Goal: Transaction & Acquisition: Download file/media

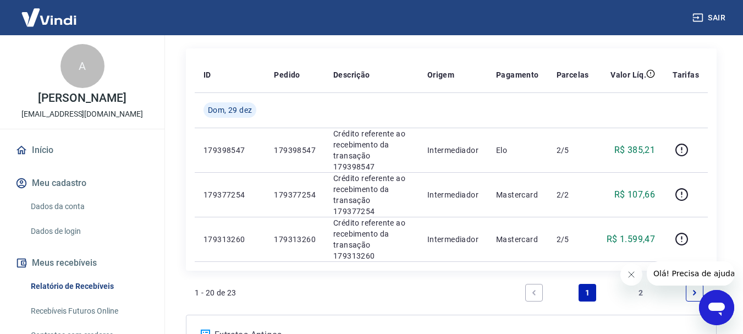
scroll to position [213, 0]
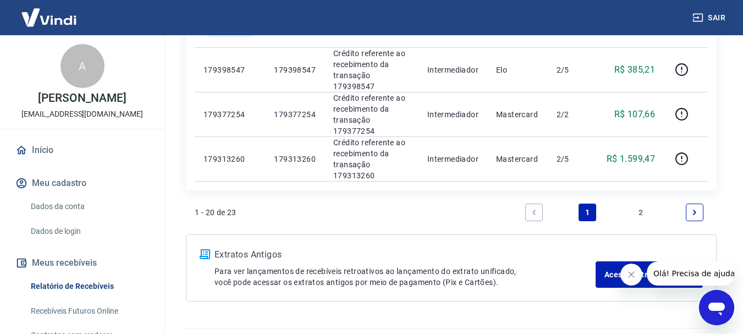
click at [697, 209] on icon "Next page" at bounding box center [695, 213] width 8 height 8
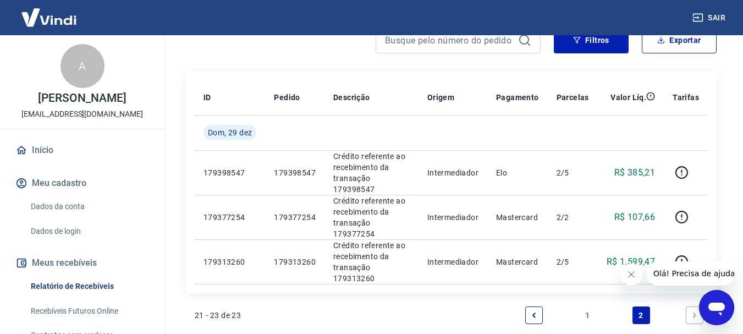
scroll to position [213, 0]
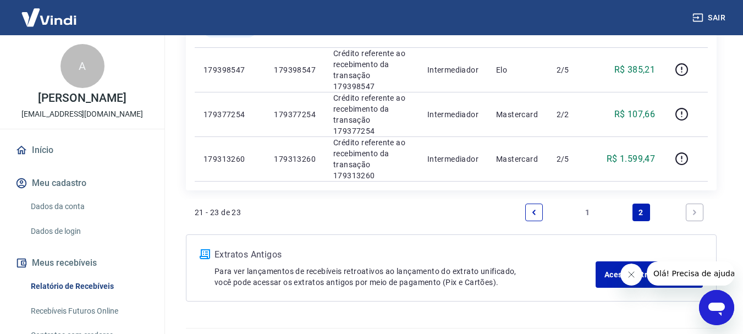
click at [697, 209] on icon "Next page" at bounding box center [695, 213] width 8 height 8
click at [533, 209] on icon "Previous page" at bounding box center [534, 213] width 8 height 8
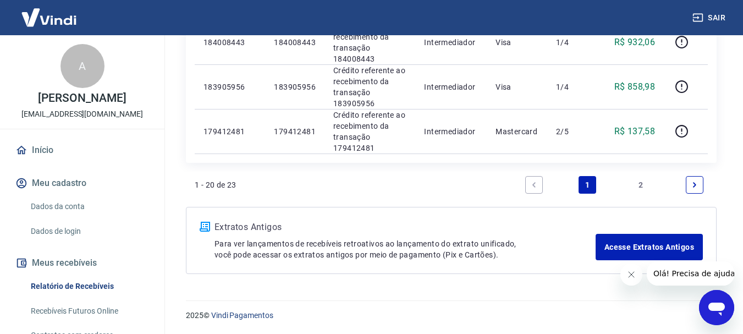
scroll to position [959, 0]
click at [696, 184] on icon "Next page" at bounding box center [694, 184] width 3 height 5
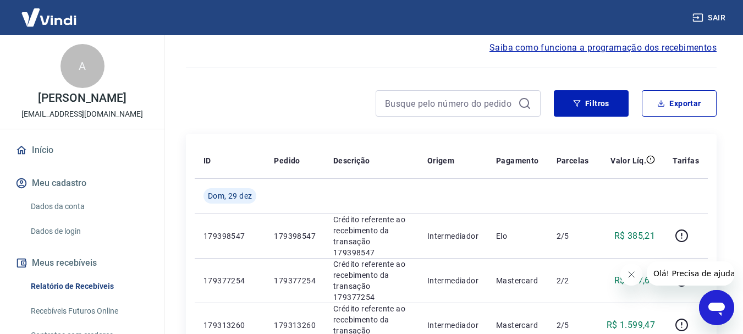
scroll to position [213, 0]
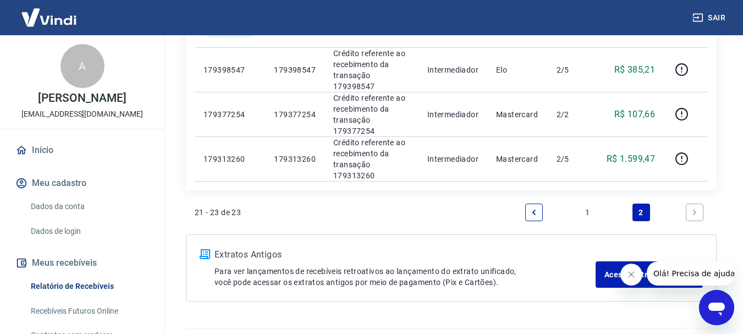
click at [694, 210] on icon "Next page" at bounding box center [694, 212] width 3 height 5
click at [696, 209] on icon "Next page" at bounding box center [695, 213] width 8 height 8
click at [635, 276] on icon "Fechar mensagem da empresa" at bounding box center [631, 274] width 9 height 9
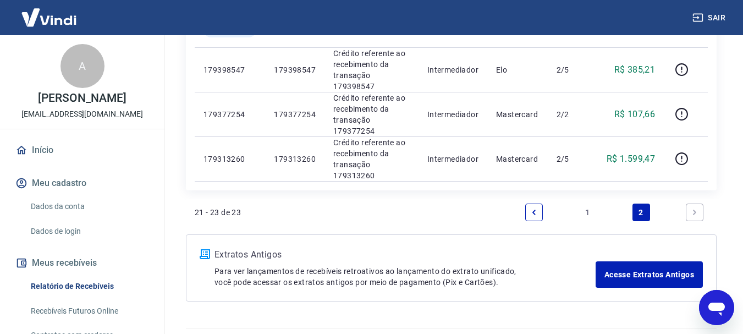
drag, startPoint x: 228, startPoint y: 224, endPoint x: 407, endPoint y: 221, distance: 178.9
click at [229, 248] on p "Extratos Antigos" at bounding box center [405, 254] width 381 height 13
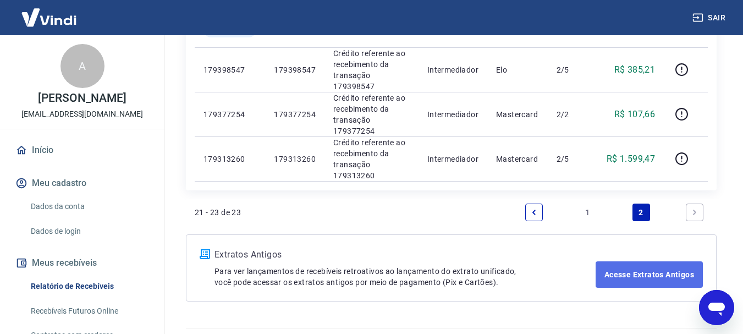
click at [631, 261] on link "Acesse Extratos Antigos" at bounding box center [649, 274] width 107 height 26
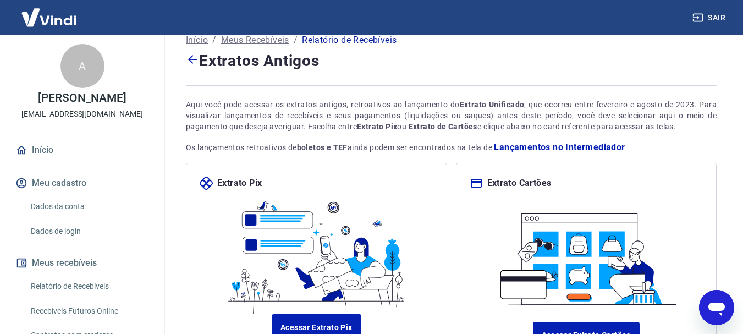
scroll to position [123, 0]
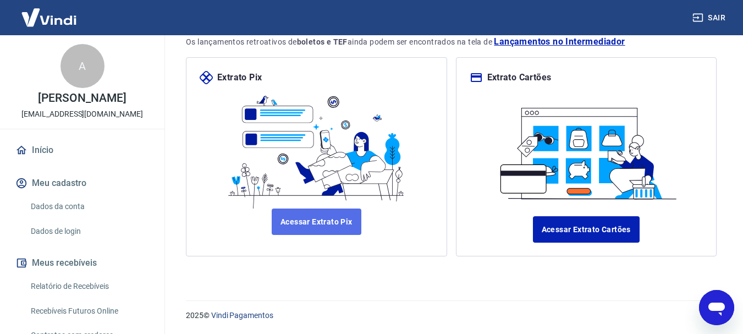
click at [334, 229] on link "Acessar Extrato Pix" at bounding box center [317, 222] width 90 height 26
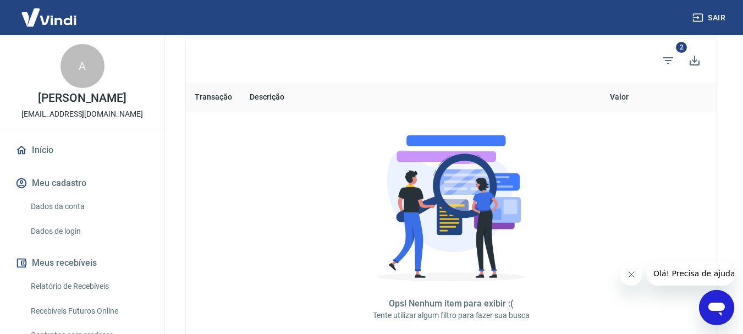
scroll to position [220, 0]
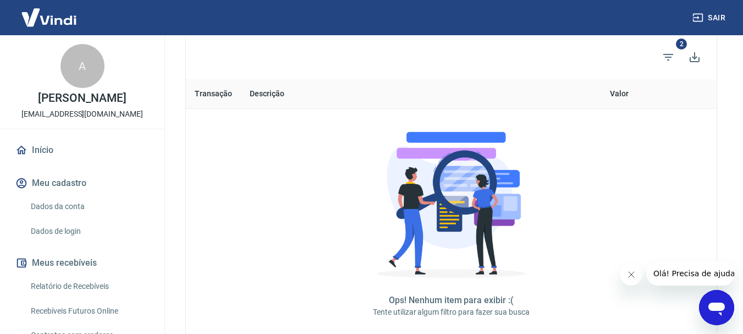
click at [638, 279] on button "Fechar mensagem da empresa" at bounding box center [631, 275] width 22 height 22
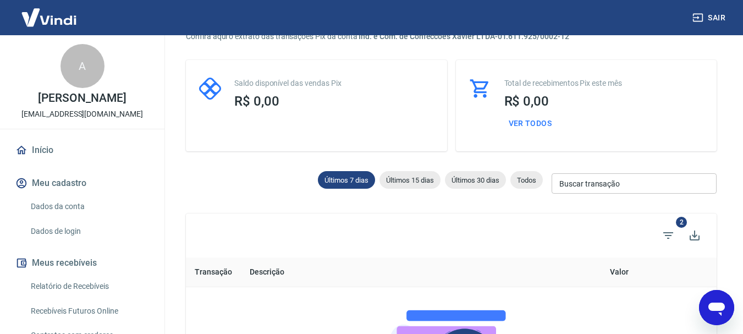
scroll to position [110, 0]
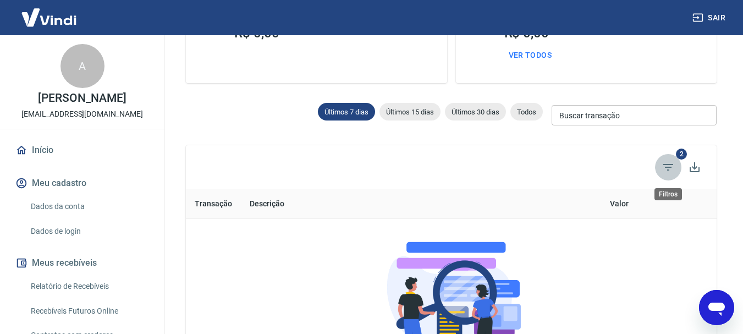
click at [669, 172] on icon "Filtros" at bounding box center [668, 167] width 13 height 13
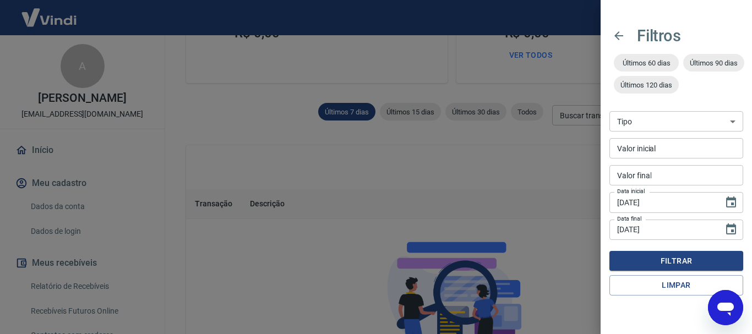
click at [546, 191] on div at bounding box center [376, 167] width 752 height 334
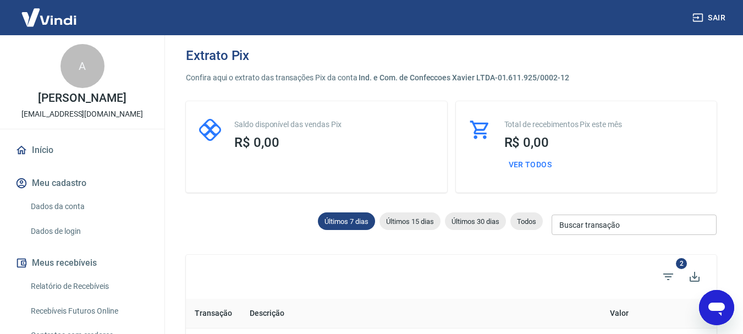
scroll to position [0, 0]
click at [69, 297] on link "Relatório de Recebíveis" at bounding box center [88, 286] width 125 height 23
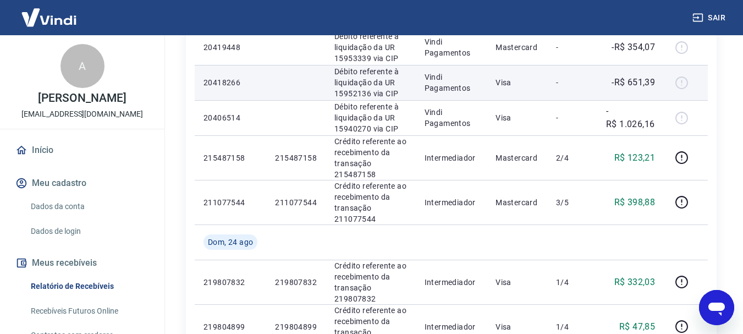
scroll to position [275, 0]
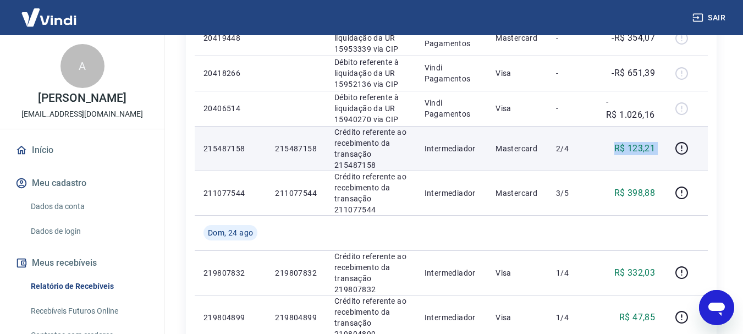
drag, startPoint x: 618, startPoint y: 142, endPoint x: 670, endPoint y: 150, distance: 52.9
click at [670, 150] on tr "215487158 215487158 Crédito referente ao recebimento da transação 215487158 Int…" at bounding box center [451, 148] width 513 height 45
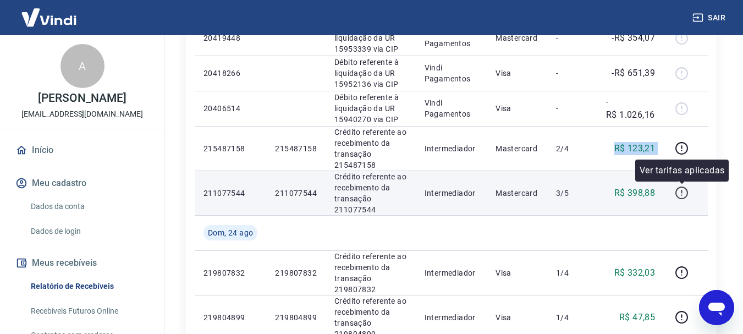
click at [683, 191] on icon "button" at bounding box center [682, 193] width 14 height 14
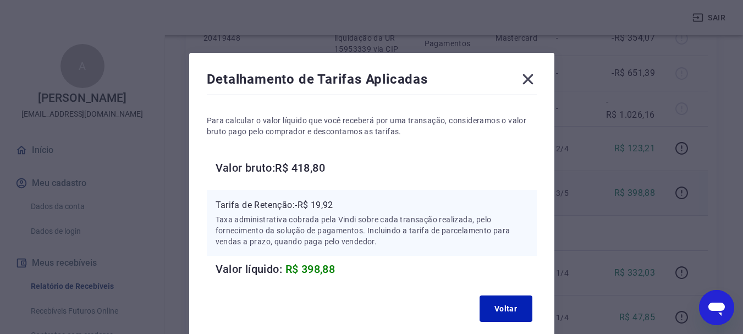
click at [532, 79] on icon at bounding box center [528, 79] width 18 height 18
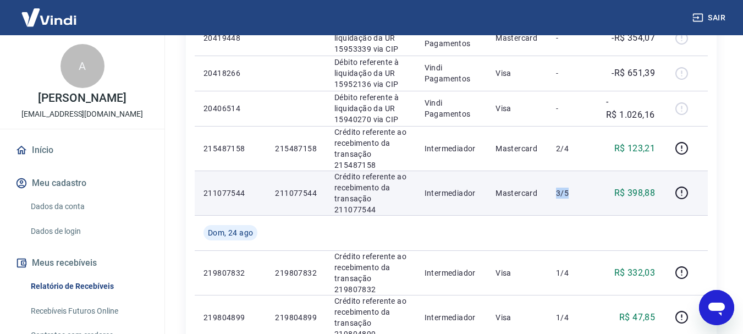
drag, startPoint x: 553, startPoint y: 191, endPoint x: 571, endPoint y: 192, distance: 18.2
click at [571, 192] on td "3/5" at bounding box center [572, 193] width 50 height 45
drag, startPoint x: 620, startPoint y: 196, endPoint x: 667, endPoint y: 192, distance: 47.5
click at [667, 192] on tr "211077544 211077544 Crédito referente ao recebimento da transação 211077544 Int…" at bounding box center [451, 193] width 513 height 45
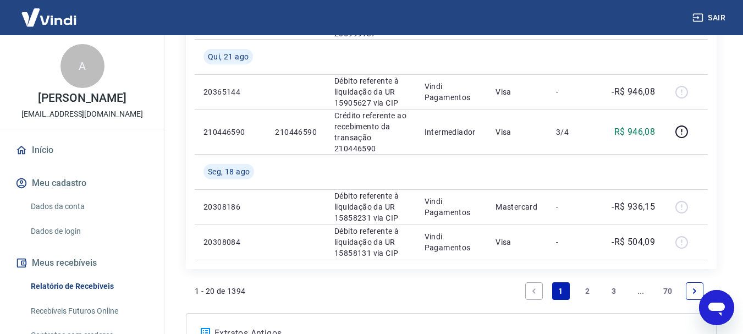
scroll to position [1100, 0]
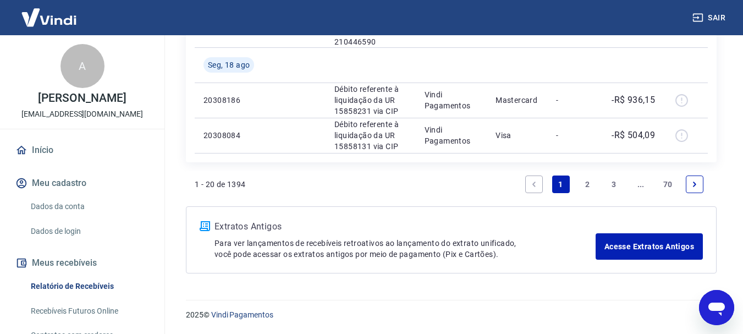
click at [700, 184] on link "Next page" at bounding box center [695, 185] width 18 height 18
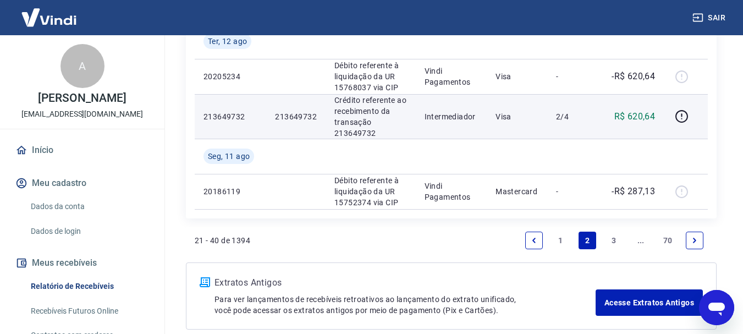
scroll to position [1135, 0]
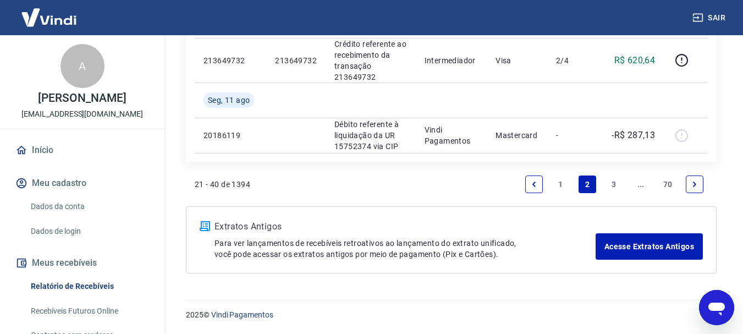
click at [698, 181] on icon "Next page" at bounding box center [695, 184] width 8 height 8
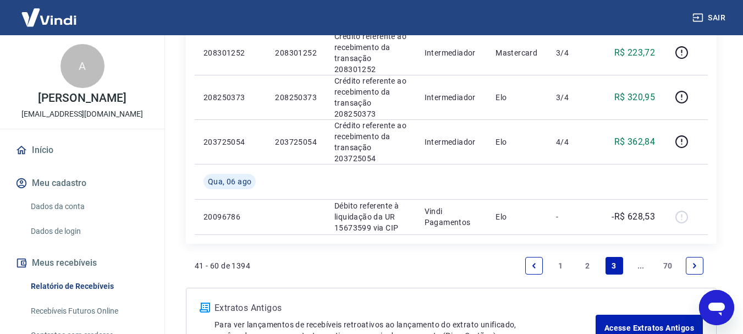
scroll to position [1100, 0]
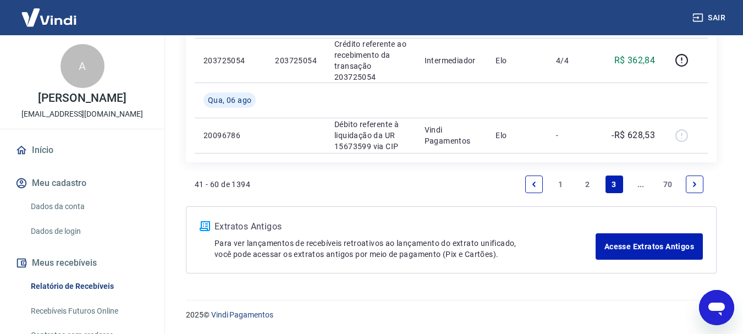
click at [698, 180] on icon "Next page" at bounding box center [695, 184] width 8 height 8
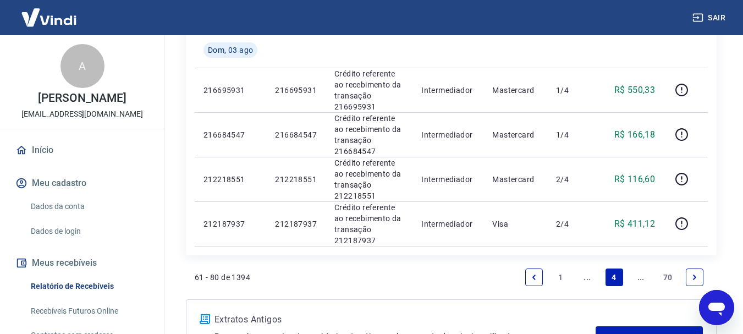
scroll to position [1030, 0]
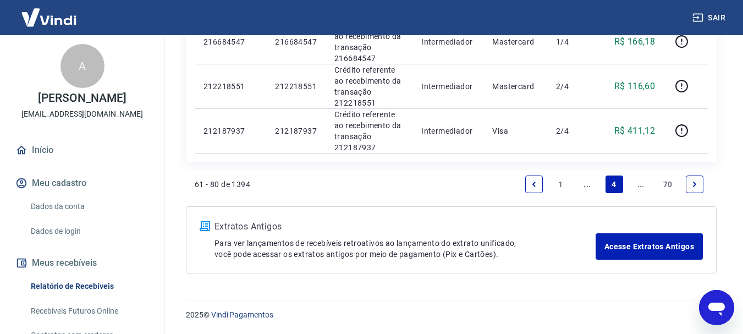
click at [698, 180] on icon "Next page" at bounding box center [695, 184] width 8 height 8
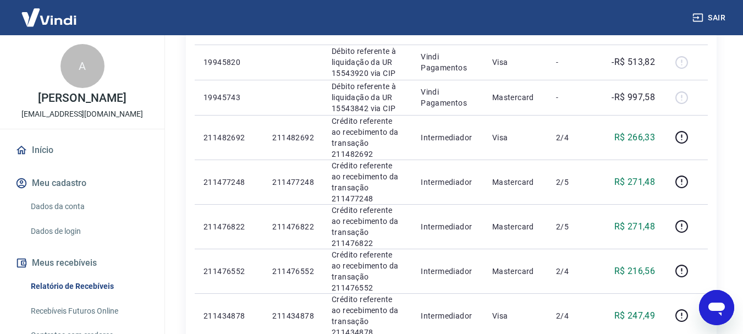
scroll to position [844, 0]
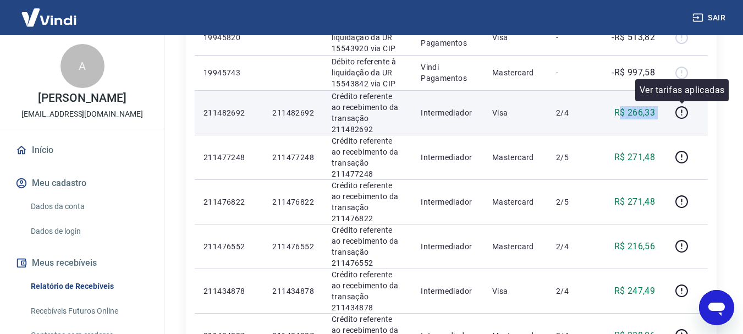
drag, startPoint x: 621, startPoint y: 116, endPoint x: 704, endPoint y: 116, distance: 83.1
click at [704, 116] on tr "211482692 211482692 Crédito referente ao recebimento da transação 211482692 Int…" at bounding box center [451, 112] width 513 height 45
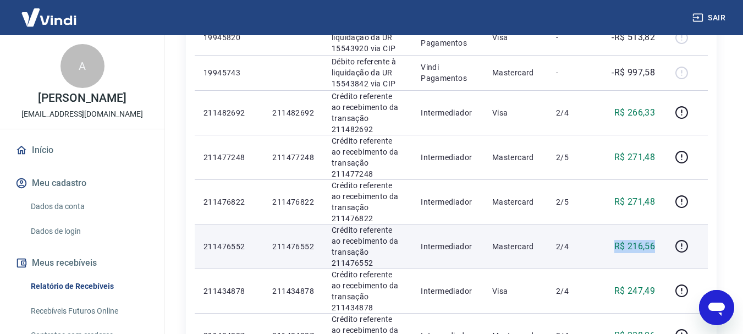
drag, startPoint x: 612, startPoint y: 250, endPoint x: 661, endPoint y: 248, distance: 49.0
click at [661, 248] on td "R$ 216,56" at bounding box center [631, 246] width 67 height 45
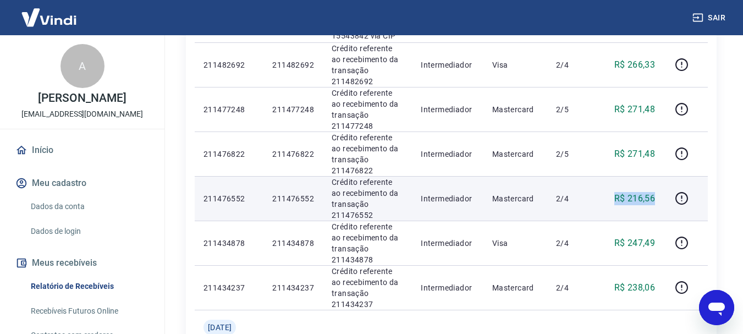
scroll to position [954, 0]
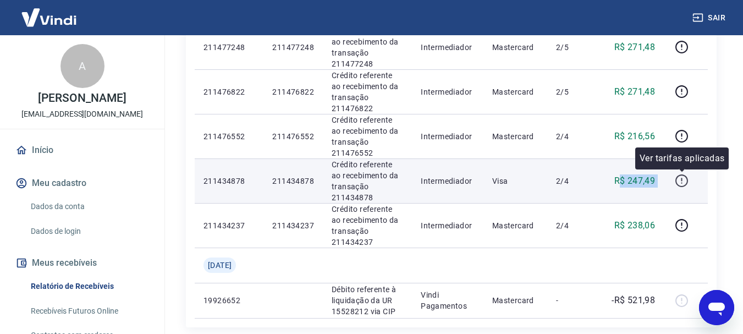
drag, startPoint x: 621, startPoint y: 179, endPoint x: 675, endPoint y: 186, distance: 54.3
click at [675, 186] on tr "211434878 211434878 Crédito referente ao recebimento da transação 211434878 Int…" at bounding box center [451, 180] width 513 height 45
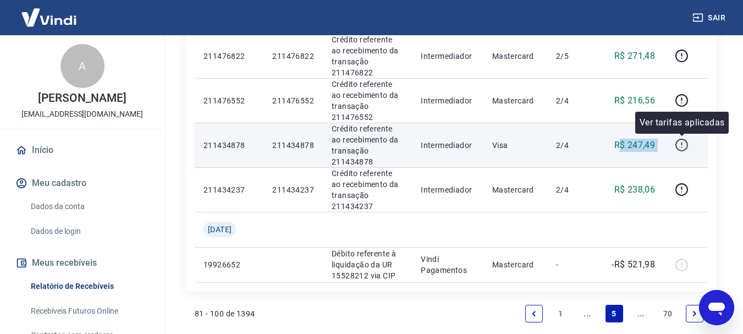
scroll to position [1009, 0]
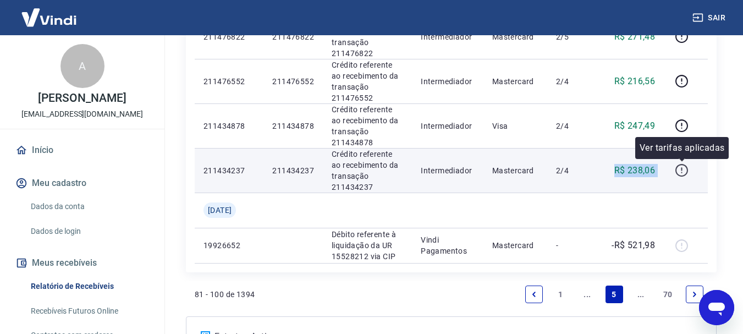
drag, startPoint x: 617, startPoint y: 173, endPoint x: 684, endPoint y: 166, distance: 67.5
click at [684, 166] on tr "211434237 211434237 Crédito referente ao recebimento da transação 211434237 Int…" at bounding box center [451, 170] width 513 height 45
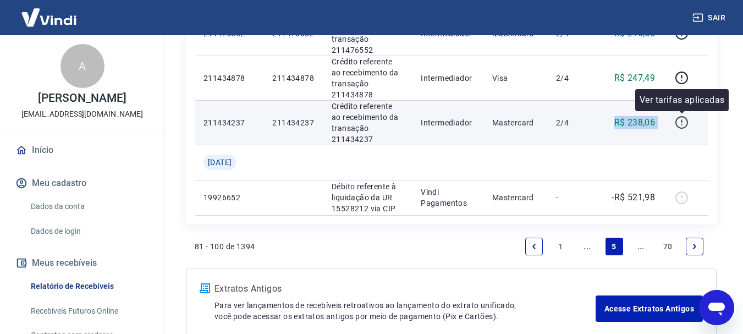
scroll to position [1119, 0]
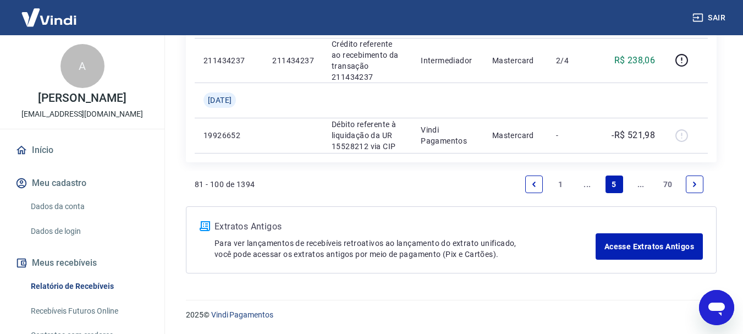
click at [698, 180] on icon "Next page" at bounding box center [695, 184] width 8 height 8
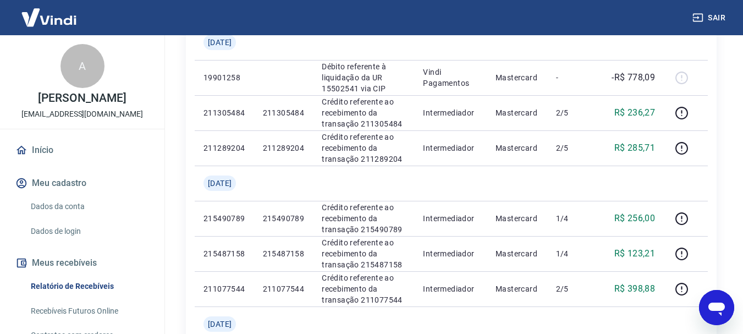
scroll to position [220, 0]
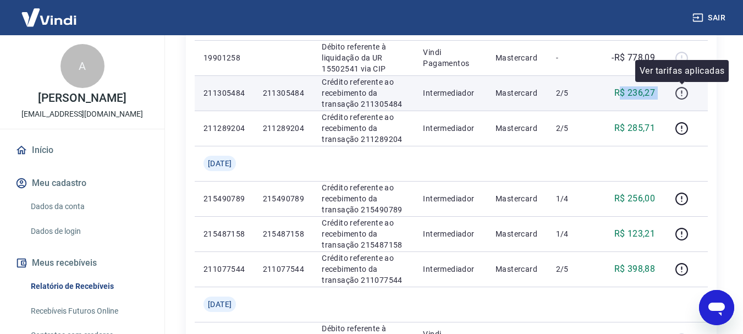
drag, startPoint x: 620, startPoint y: 93, endPoint x: 677, endPoint y: 93, distance: 57.8
click at [677, 93] on tr "211305484 211305484 Crédito referente ao recebimento da transação 211305484 Int…" at bounding box center [451, 92] width 513 height 35
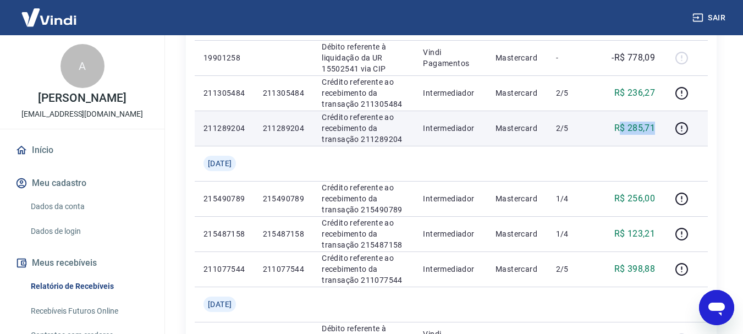
drag, startPoint x: 618, startPoint y: 129, endPoint x: 655, endPoint y: 130, distance: 36.9
click at [655, 130] on p "R$ 285,71" at bounding box center [635, 128] width 41 height 13
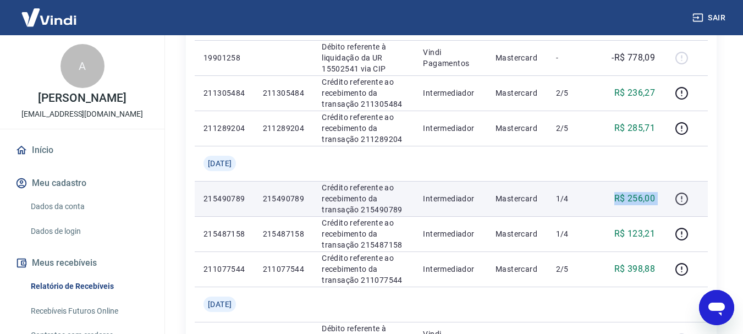
drag, startPoint x: 614, startPoint y: 202, endPoint x: 677, endPoint y: 199, distance: 63.4
click at [677, 199] on tr "215490789 215490789 Crédito referente ao recebimento da transação 215490789 Int…" at bounding box center [451, 198] width 513 height 35
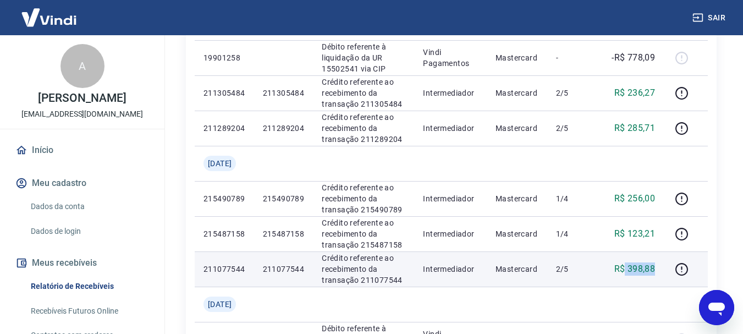
drag, startPoint x: 626, startPoint y: 268, endPoint x: 663, endPoint y: 276, distance: 37.7
click at [663, 276] on td "R$ 398,88" at bounding box center [631, 268] width 67 height 35
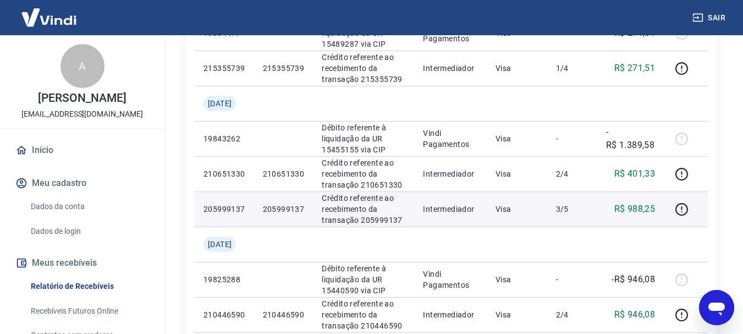
scroll to position [550, 0]
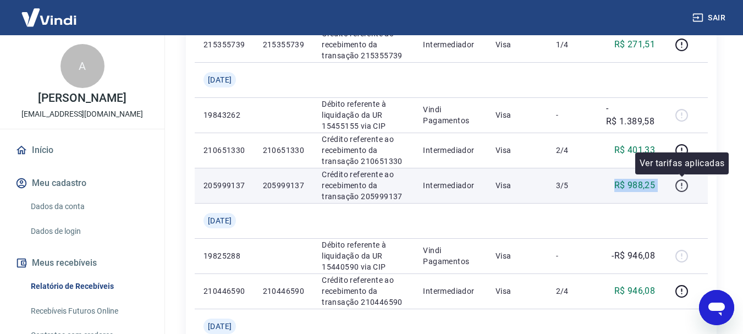
drag, startPoint x: 609, startPoint y: 185, endPoint x: 684, endPoint y: 184, distance: 75.4
click at [684, 184] on tr "205999137 205999137 Crédito referente ao recebimento da transação 205999137 Int…" at bounding box center [451, 185] width 513 height 35
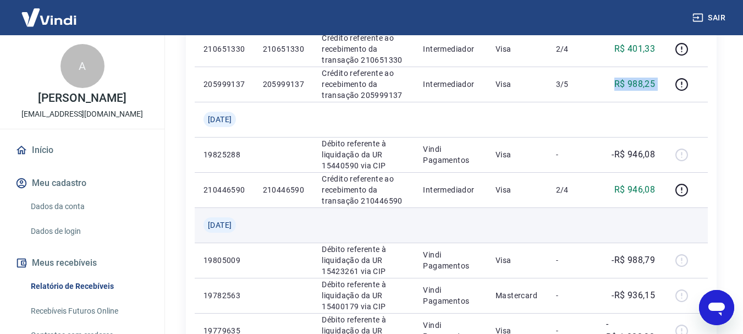
scroll to position [660, 0]
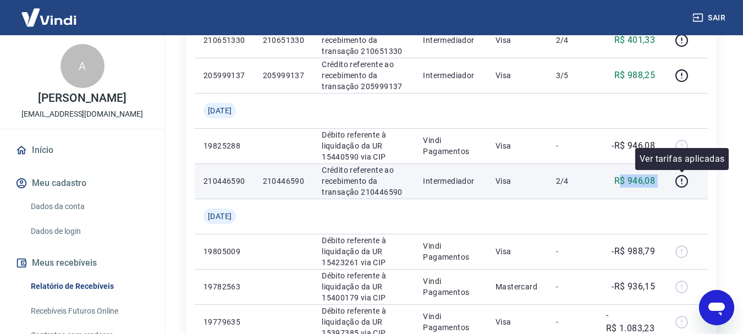
drag, startPoint x: 622, startPoint y: 179, endPoint x: 692, endPoint y: 176, distance: 69.4
click at [692, 176] on tr "210446590 210446590 Crédito referente ao recebimento da transação 210446590 Int…" at bounding box center [451, 180] width 513 height 35
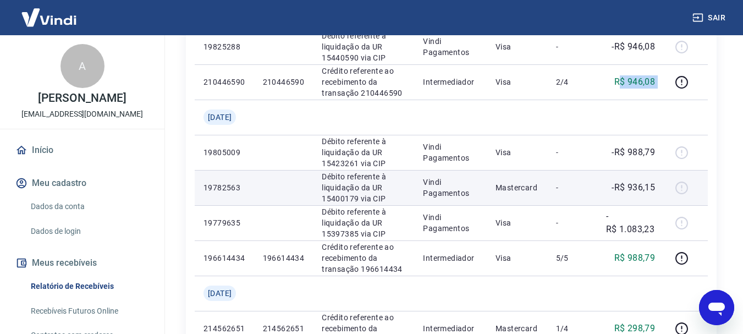
scroll to position [825, 0]
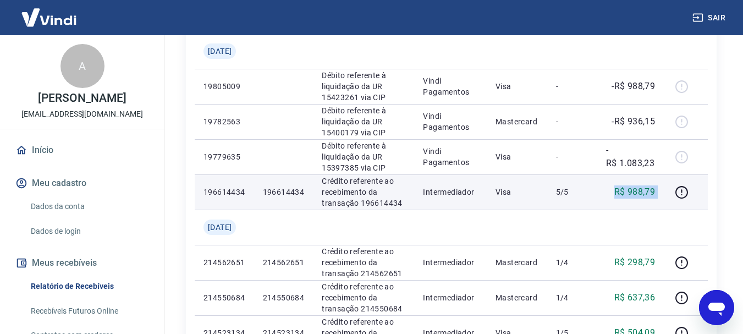
drag, startPoint x: 617, startPoint y: 195, endPoint x: 696, endPoint y: 193, distance: 78.7
click at [696, 193] on tr "196614434 196614434 Crédito referente ao recebimento da transação 196614434 Int…" at bounding box center [451, 191] width 513 height 35
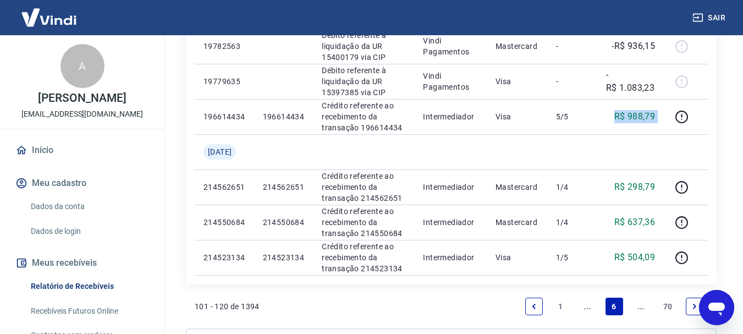
scroll to position [935, 0]
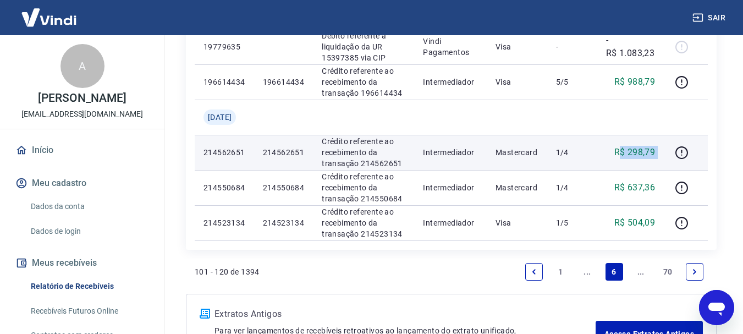
drag, startPoint x: 620, startPoint y: 152, endPoint x: 676, endPoint y: 141, distance: 57.3
click at [676, 141] on tr "214562651 214562651 Crédito referente ao recebimento da transação 214562651 Int…" at bounding box center [451, 152] width 513 height 35
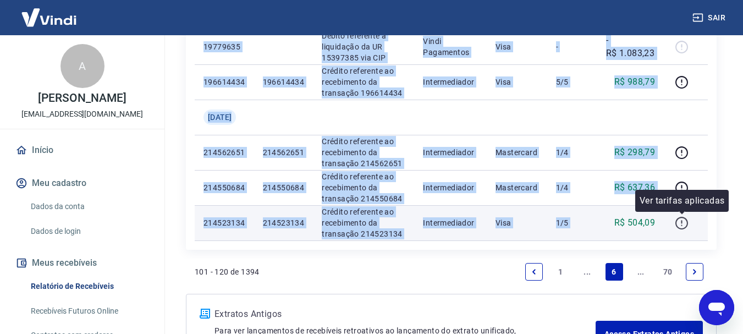
drag, startPoint x: 617, startPoint y: 218, endPoint x: 686, endPoint y: 229, distance: 69.7
click at [686, 229] on tr "214523134 214523134 Crédito referente ao recebimento da transação 214523134 Int…" at bounding box center [451, 222] width 513 height 35
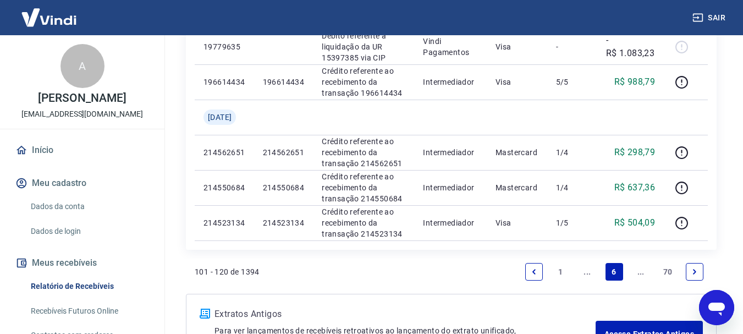
click at [697, 270] on icon "Next page" at bounding box center [695, 272] width 8 height 8
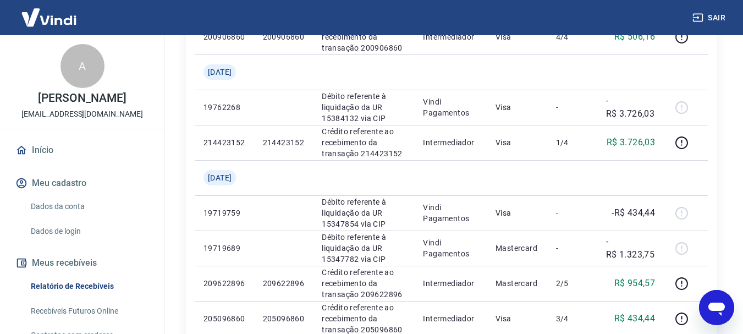
scroll to position [330, 0]
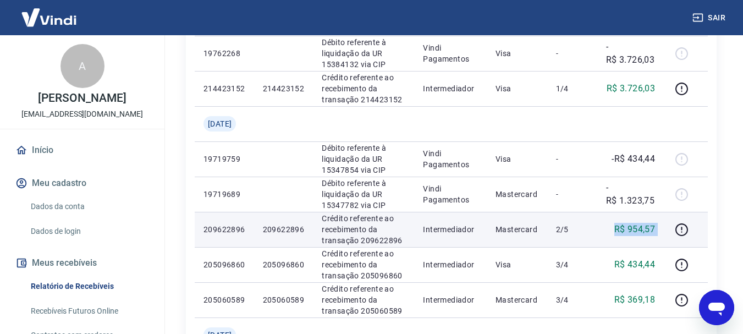
drag, startPoint x: 617, startPoint y: 227, endPoint x: 669, endPoint y: 236, distance: 52.0
click at [669, 236] on tr "209622896 209622896 Crédito referente ao recebimento da transação 209622896 Int…" at bounding box center [451, 229] width 513 height 35
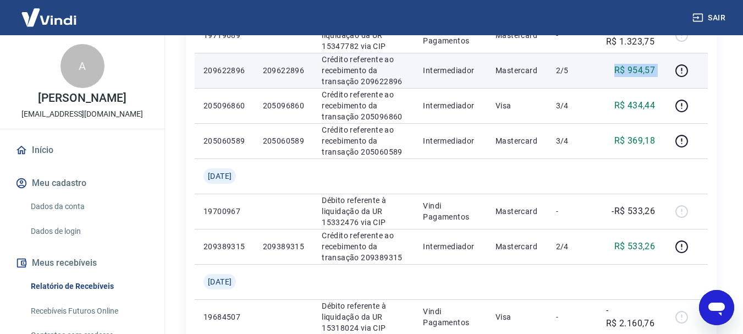
scroll to position [495, 0]
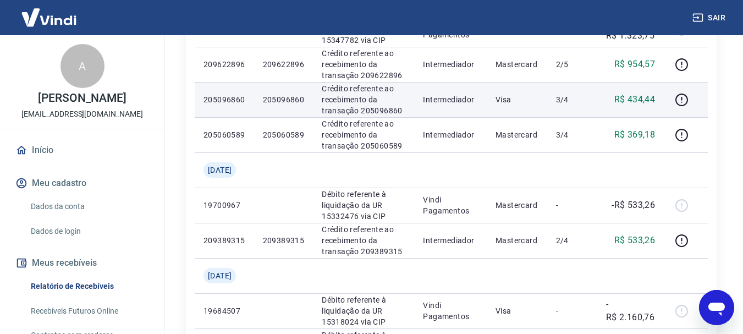
drag, startPoint x: 672, startPoint y: 98, endPoint x: 704, endPoint y: 102, distance: 32.6
click at [704, 102] on td at bounding box center [686, 99] width 44 height 35
drag, startPoint x: 543, startPoint y: 102, endPoint x: 579, endPoint y: 101, distance: 36.9
click at [579, 101] on tr "205096860 205096860 Crédito referente ao recebimento da transação 205096860 Int…" at bounding box center [451, 99] width 513 height 35
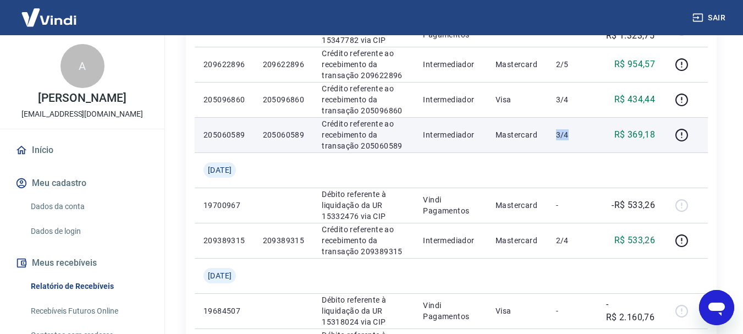
drag, startPoint x: 550, startPoint y: 136, endPoint x: 574, endPoint y: 136, distance: 24.8
click at [574, 136] on td "3/4" at bounding box center [572, 134] width 50 height 35
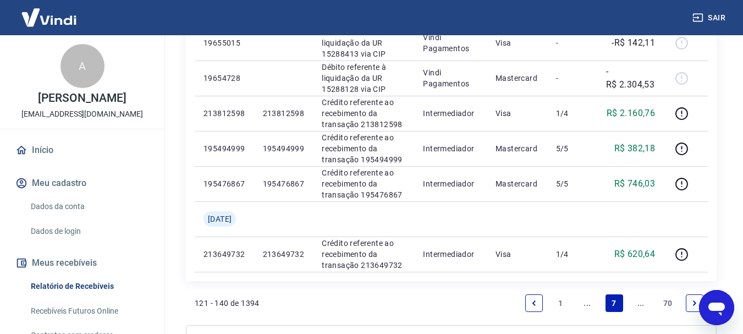
scroll to position [880, 0]
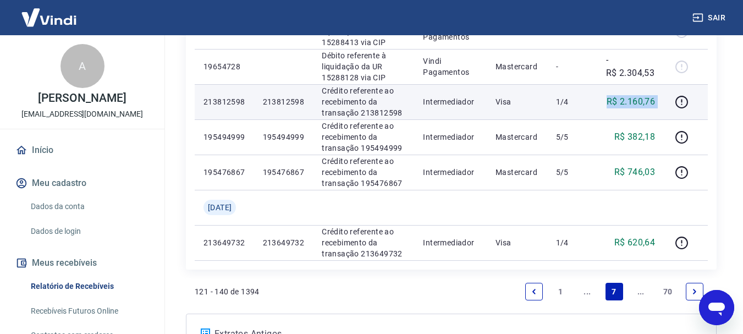
drag, startPoint x: 594, startPoint y: 97, endPoint x: 669, endPoint y: 104, distance: 75.1
click at [669, 104] on tr "213812598 213812598 Crédito referente ao recebimento da transação 213812598 Int…" at bounding box center [451, 101] width 513 height 35
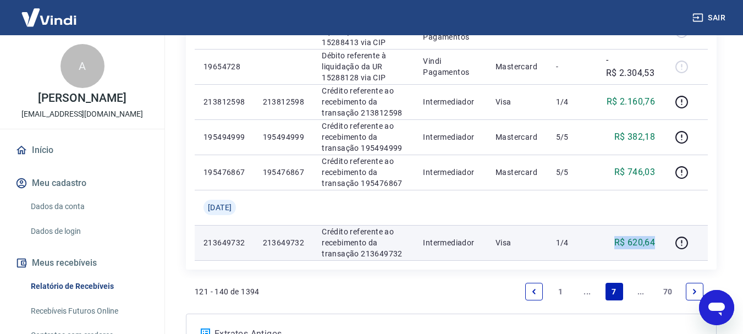
drag, startPoint x: 618, startPoint y: 238, endPoint x: 662, endPoint y: 245, distance: 45.1
click at [662, 245] on td "R$ 620,64" at bounding box center [631, 242] width 67 height 35
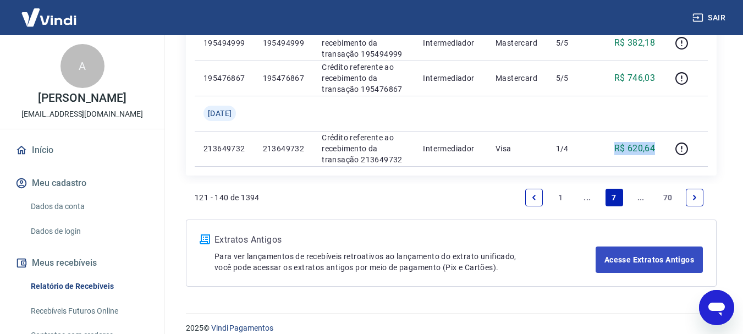
scroll to position [988, 0]
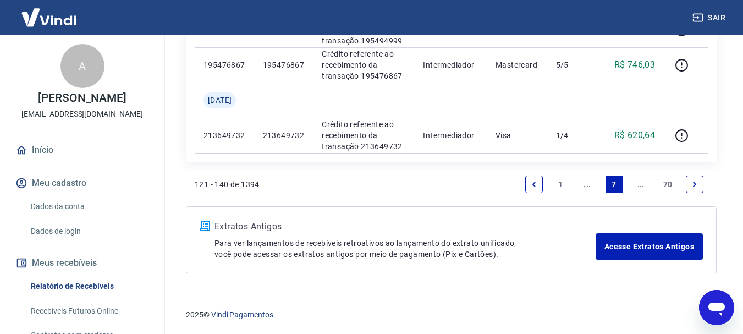
click at [694, 182] on icon "Next page" at bounding box center [694, 184] width 3 height 5
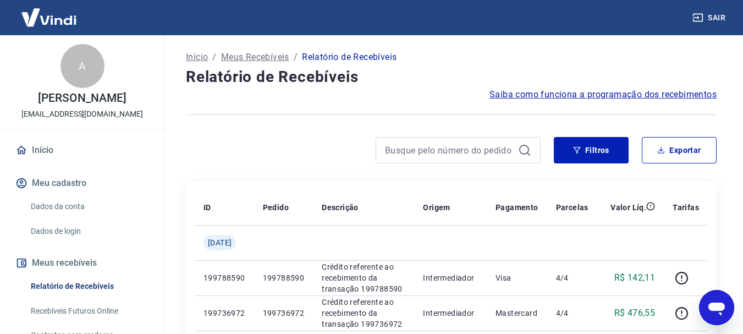
scroll to position [110, 0]
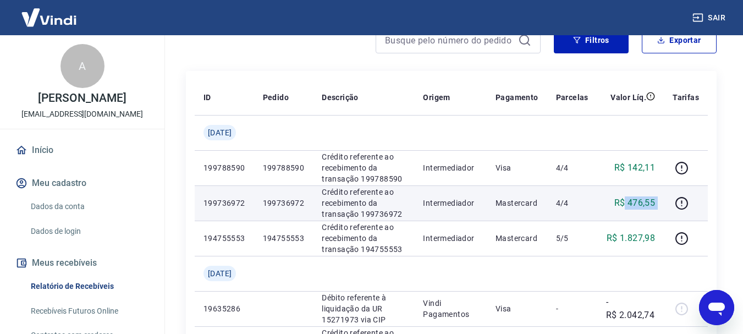
drag, startPoint x: 624, startPoint y: 210, endPoint x: 666, endPoint y: 207, distance: 42.5
click at [666, 207] on tr "199736972 199736972 Crédito referente ao recebimento da transação 199736972 Int…" at bounding box center [451, 202] width 513 height 35
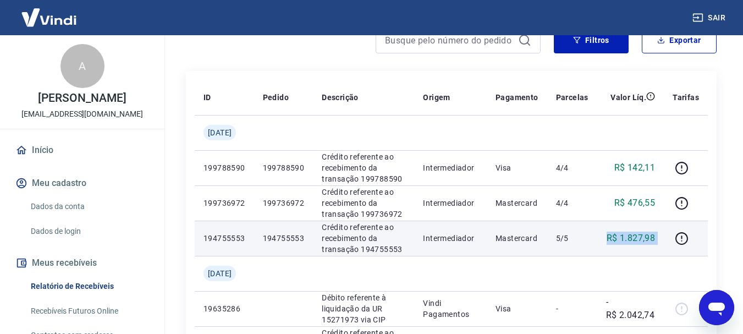
drag, startPoint x: 602, startPoint y: 241, endPoint x: 668, endPoint y: 249, distance: 66.5
click at [668, 249] on tr "194755553 194755553 Crédito referente ao recebimento da transação 194755553 Int…" at bounding box center [451, 238] width 513 height 35
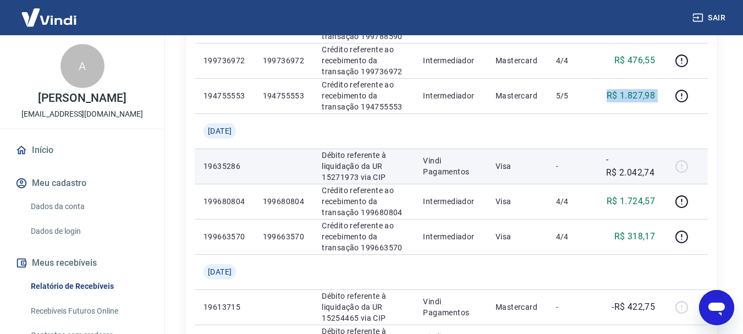
scroll to position [275, 0]
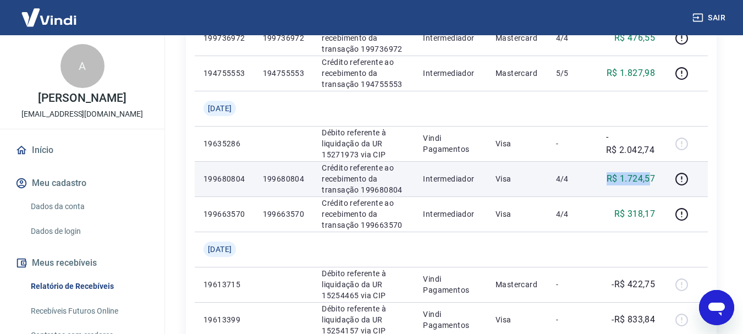
drag, startPoint x: 609, startPoint y: 185, endPoint x: 650, endPoint y: 185, distance: 41.8
click at [650, 185] on p "R$ 1.724,57" at bounding box center [631, 178] width 48 height 13
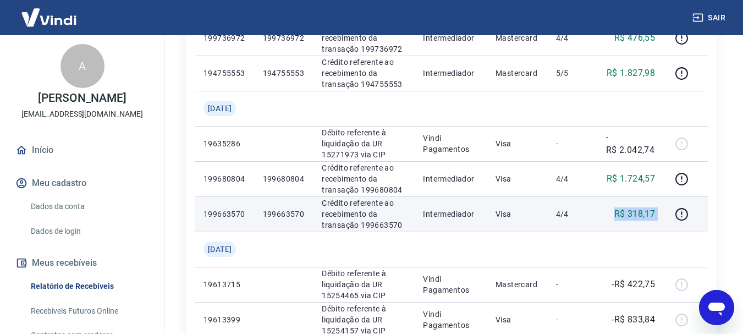
drag, startPoint x: 618, startPoint y: 216, endPoint x: 672, endPoint y: 220, distance: 54.0
click at [672, 220] on tr "199663570 199663570 Crédito referente ao recebimento da transação 199663570 Int…" at bounding box center [451, 213] width 513 height 35
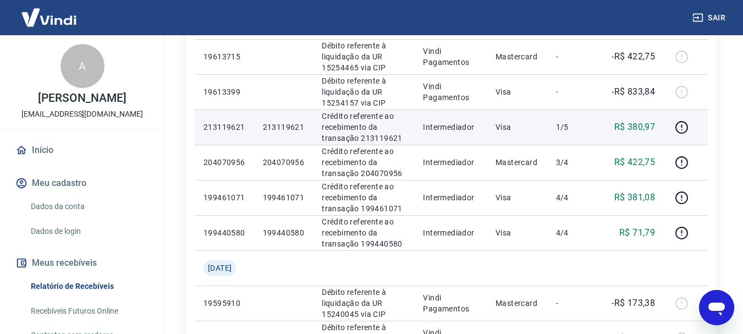
scroll to position [550, 0]
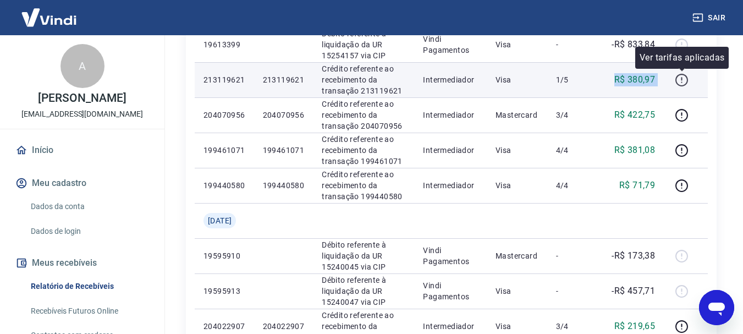
drag, startPoint x: 612, startPoint y: 84, endPoint x: 675, endPoint y: 78, distance: 63.0
click at [675, 78] on tr "213119621 213119621 Crédito referente ao recebimento da transação 213119621 Int…" at bounding box center [451, 79] width 513 height 35
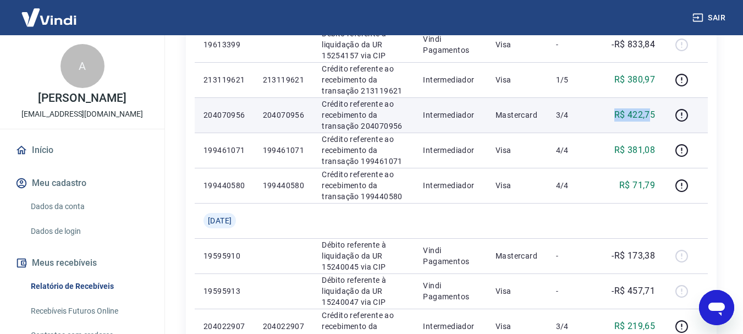
drag, startPoint x: 617, startPoint y: 114, endPoint x: 653, endPoint y: 118, distance: 35.9
click at [653, 118] on p "R$ 422,75" at bounding box center [635, 114] width 41 height 13
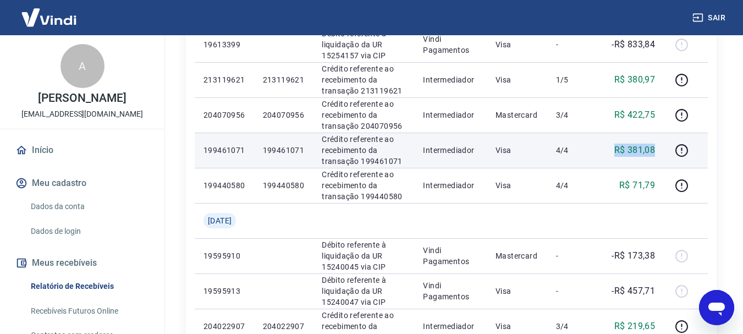
drag, startPoint x: 609, startPoint y: 154, endPoint x: 660, endPoint y: 157, distance: 50.7
click at [660, 157] on td "R$ 381,08" at bounding box center [631, 150] width 67 height 35
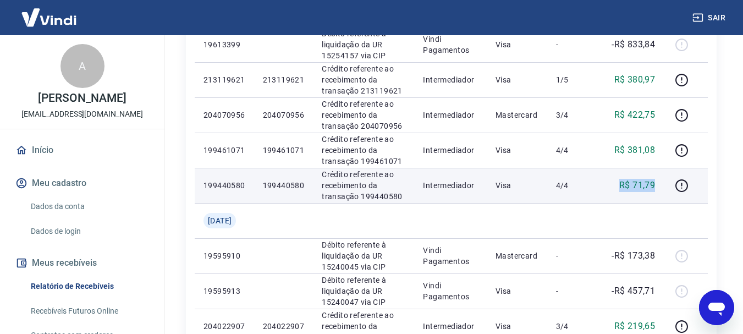
drag, startPoint x: 617, startPoint y: 194, endPoint x: 664, endPoint y: 192, distance: 46.2
click at [664, 192] on td "R$ 71,79" at bounding box center [631, 185] width 67 height 35
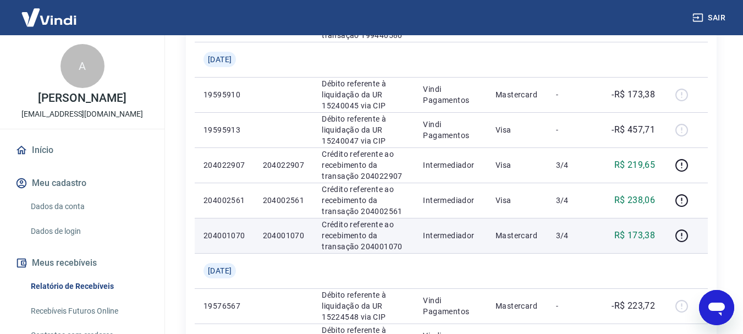
scroll to position [715, 0]
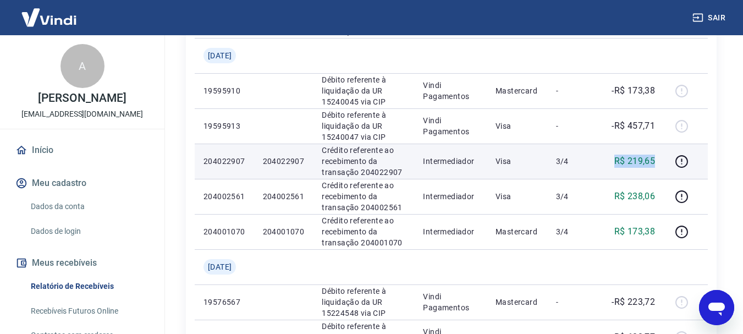
drag, startPoint x: 611, startPoint y: 167, endPoint x: 663, endPoint y: 158, distance: 53.1
click at [663, 158] on td "R$ 219,65" at bounding box center [631, 161] width 67 height 35
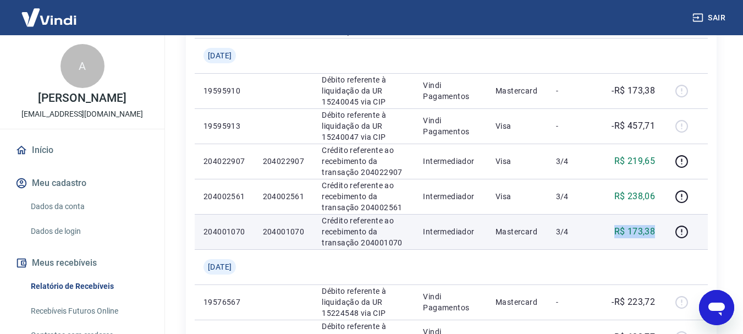
drag, startPoint x: 614, startPoint y: 230, endPoint x: 658, endPoint y: 235, distance: 44.3
click at [658, 235] on td "R$ 173,38" at bounding box center [631, 231] width 67 height 35
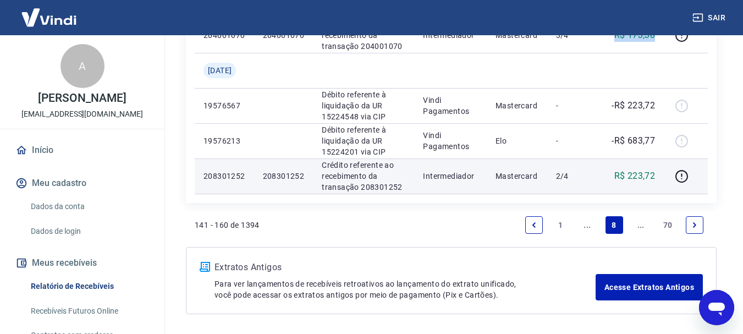
scroll to position [935, 0]
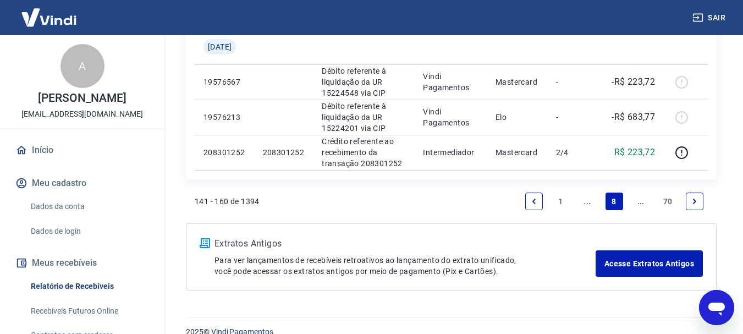
click at [693, 198] on icon "Next page" at bounding box center [695, 202] width 8 height 8
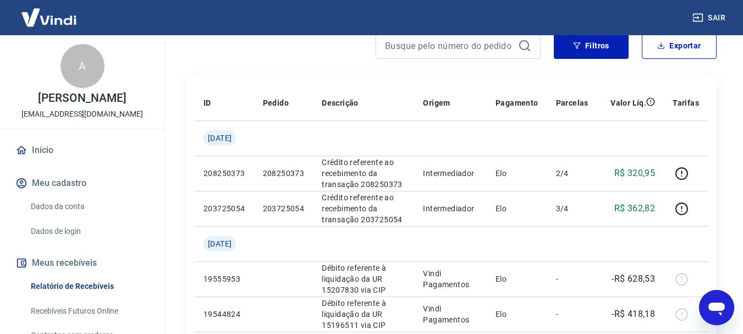
scroll to position [110, 0]
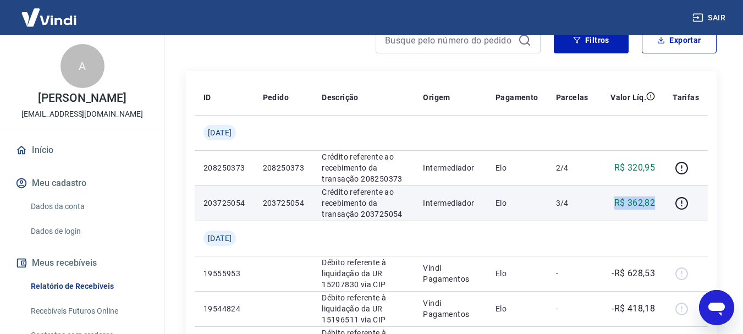
drag, startPoint x: 604, startPoint y: 207, endPoint x: 655, endPoint y: 209, distance: 51.2
click at [655, 209] on td "R$ 362,82" at bounding box center [631, 202] width 67 height 35
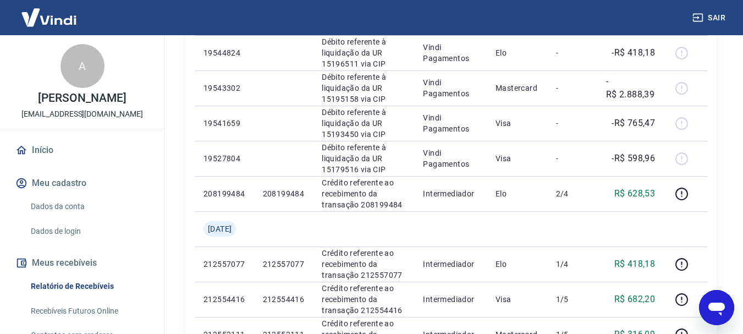
scroll to position [385, 0]
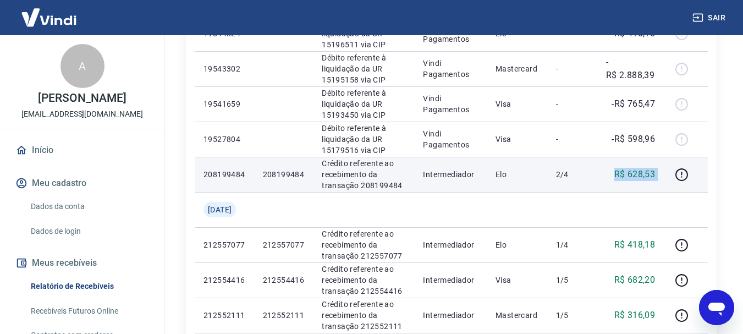
drag, startPoint x: 611, startPoint y: 181, endPoint x: 669, endPoint y: 178, distance: 57.3
click at [669, 178] on tr "208199484 208199484 Crédito referente ao recebimento da transação 208199484 Int…" at bounding box center [451, 174] width 513 height 35
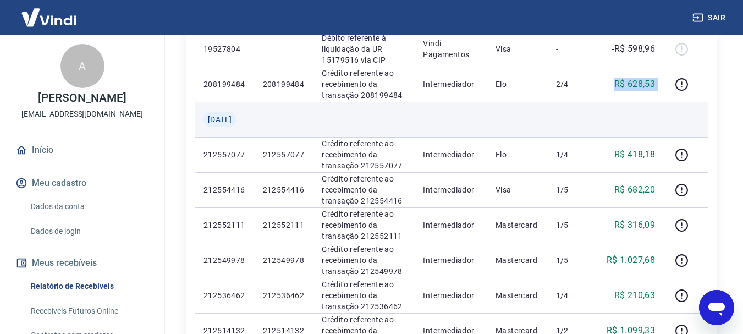
scroll to position [495, 0]
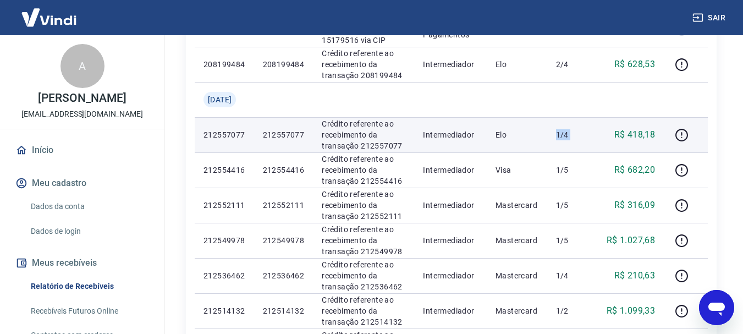
drag, startPoint x: 544, startPoint y: 132, endPoint x: 583, endPoint y: 136, distance: 38.8
click at [600, 141] on tr "212557077 212557077 Crédito referente ao recebimento da transação 212557077 Int…" at bounding box center [451, 134] width 513 height 35
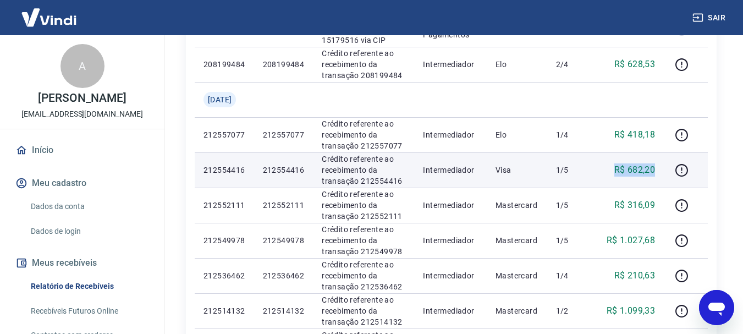
drag, startPoint x: 616, startPoint y: 167, endPoint x: 664, endPoint y: 173, distance: 47.8
click at [664, 173] on td "R$ 682,20" at bounding box center [631, 169] width 67 height 35
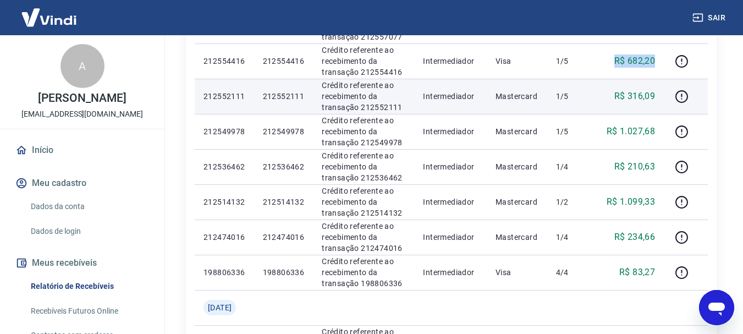
scroll to position [605, 0]
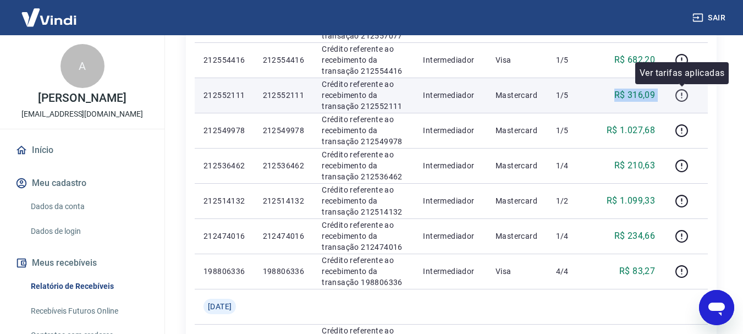
drag, startPoint x: 614, startPoint y: 97, endPoint x: 675, endPoint y: 100, distance: 61.2
click at [675, 100] on tr "212552111 212552111 Crédito referente ao recebimento da transação 212552111 Int…" at bounding box center [451, 95] width 513 height 35
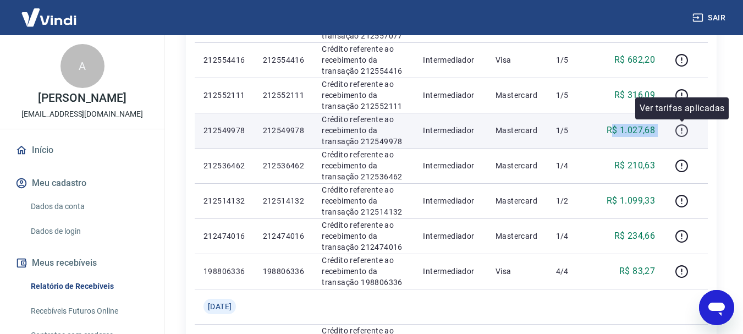
click at [691, 129] on tr "212549978 212549978 Crédito referente ao recebimento da transação 212549978 Int…" at bounding box center [451, 130] width 513 height 35
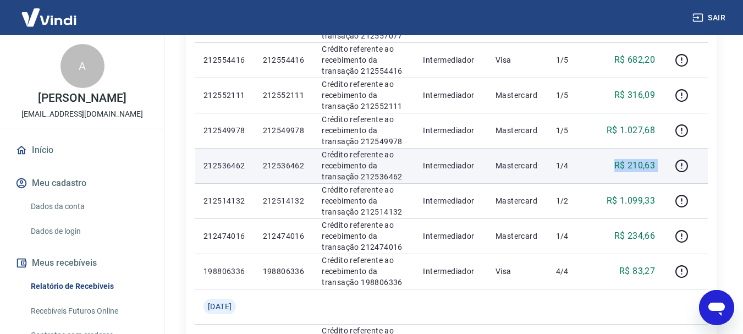
drag, startPoint x: 666, startPoint y: 178, endPoint x: 689, endPoint y: 180, distance: 22.7
click at [691, 181] on tr "212536462 212536462 Crédito referente ao recebimento da transação 212536462 Int…" at bounding box center [451, 165] width 513 height 35
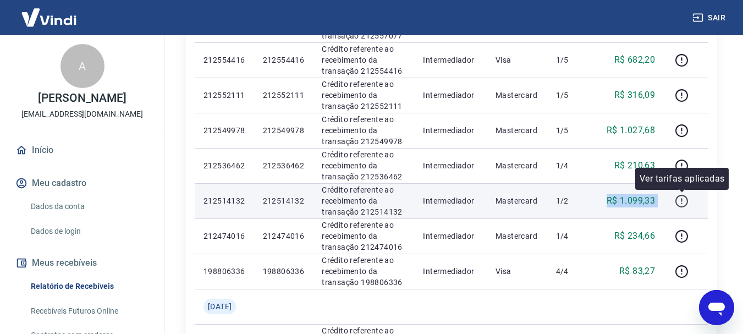
drag, startPoint x: 607, startPoint y: 195, endPoint x: 682, endPoint y: 202, distance: 75.7
click at [682, 202] on tr "212514132 212514132 Crédito referente ao recebimento da transação 212514132 Int…" at bounding box center [451, 200] width 513 height 35
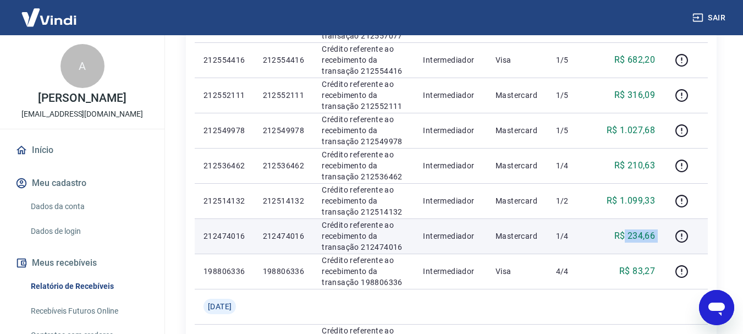
drag, startPoint x: 629, startPoint y: 241, endPoint x: 703, endPoint y: 247, distance: 74.5
click at [703, 247] on tr "212474016 212474016 Crédito referente ao recebimento da transação 212474016 Int…" at bounding box center [451, 235] width 513 height 35
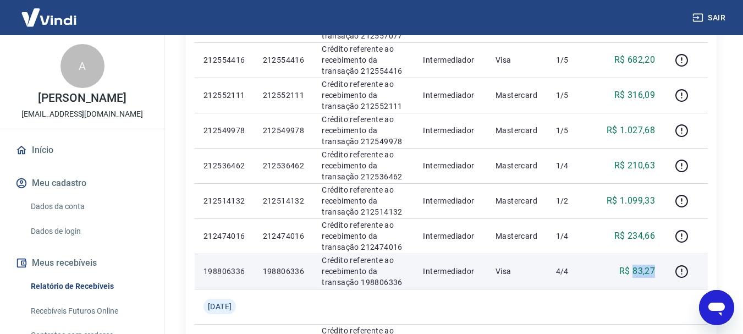
drag, startPoint x: 634, startPoint y: 269, endPoint x: 664, endPoint y: 277, distance: 31.0
click at [664, 277] on td "R$ 83,27" at bounding box center [631, 271] width 67 height 35
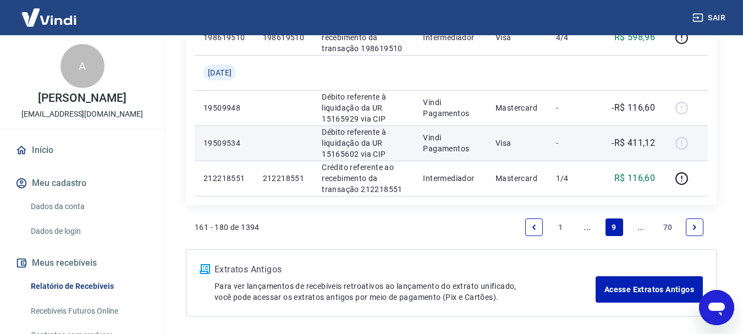
scroll to position [935, 0]
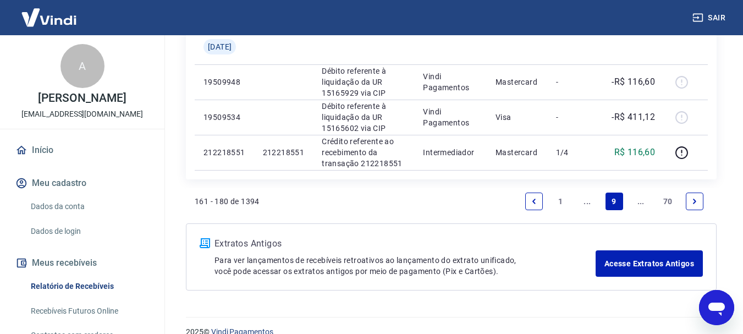
click at [692, 198] on icon "Next page" at bounding box center [695, 202] width 8 height 8
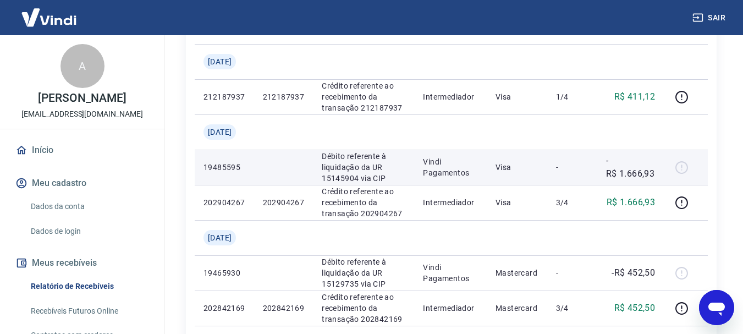
scroll to position [220, 0]
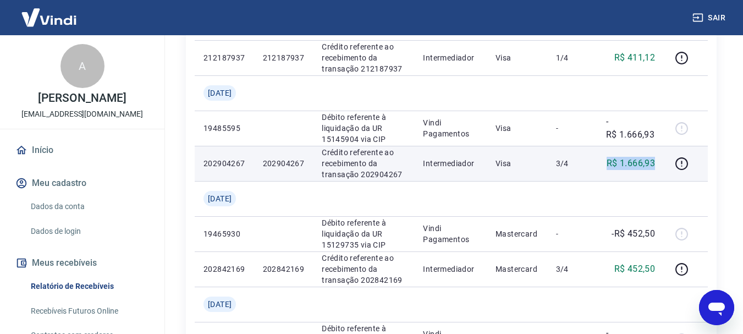
drag, startPoint x: 605, startPoint y: 176, endPoint x: 664, endPoint y: 175, distance: 58.9
click at [664, 175] on tr "202904267 202904267 Crédito referente ao recebimento da transação 202904267 Int…" at bounding box center [451, 163] width 513 height 35
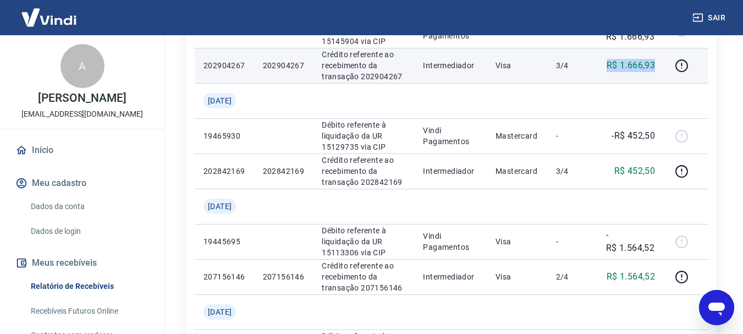
scroll to position [330, 0]
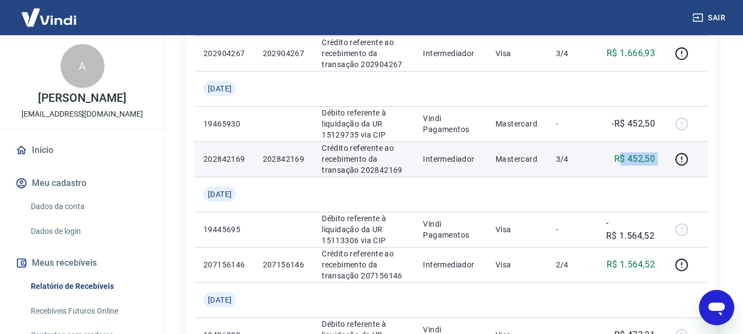
drag, startPoint x: 619, startPoint y: 185, endPoint x: 671, endPoint y: 185, distance: 51.7
click at [671, 177] on tr "202842169 202842169 Crédito referente ao recebimento da transação 202842169 Int…" at bounding box center [451, 158] width 513 height 35
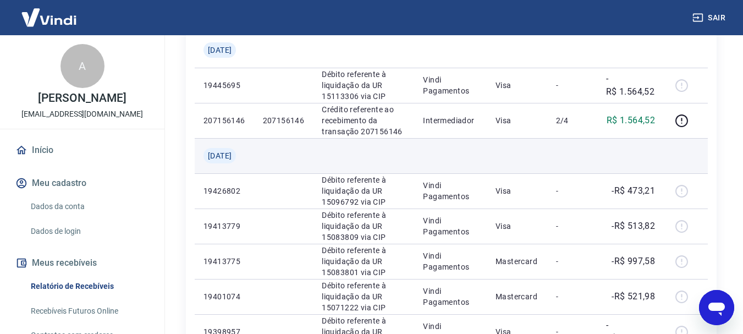
scroll to position [495, 0]
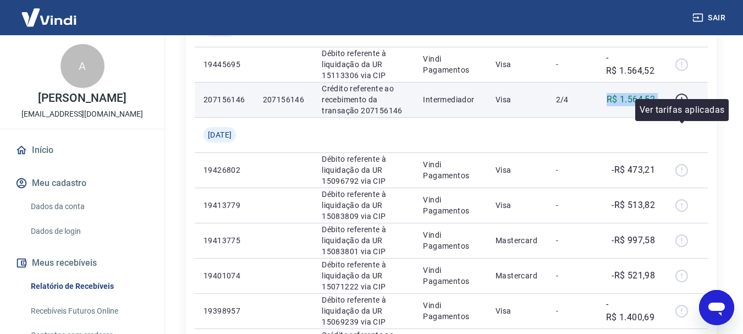
drag, startPoint x: 601, startPoint y: 130, endPoint x: 679, endPoint y: 130, distance: 77.6
click at [679, 117] on tr "207156146 207156146 Crédito referente ao recebimento da transação 207156146 Int…" at bounding box center [451, 99] width 513 height 35
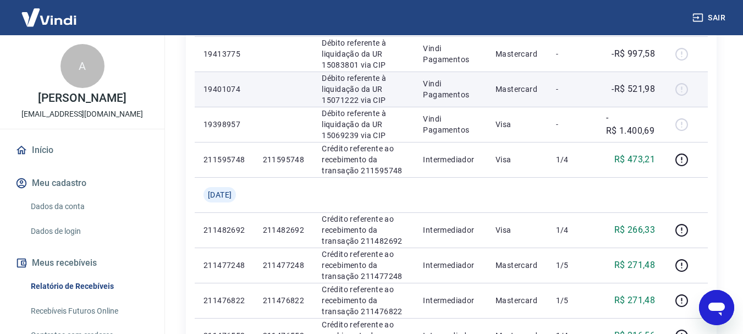
scroll to position [715, 0]
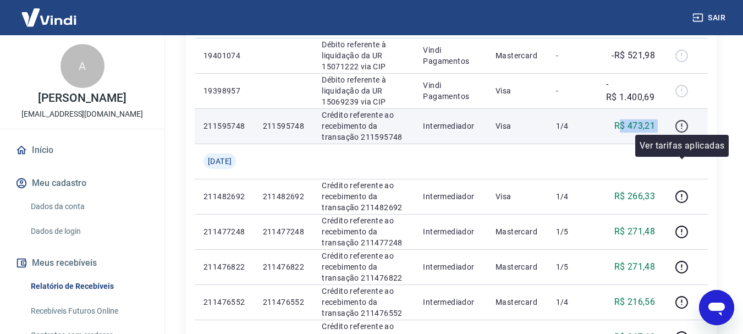
drag, startPoint x: 622, startPoint y: 165, endPoint x: 678, endPoint y: 169, distance: 55.7
click at [678, 144] on tr "211595748 211595748 Crédito referente ao recebimento da transação 211595748 Int…" at bounding box center [451, 125] width 513 height 35
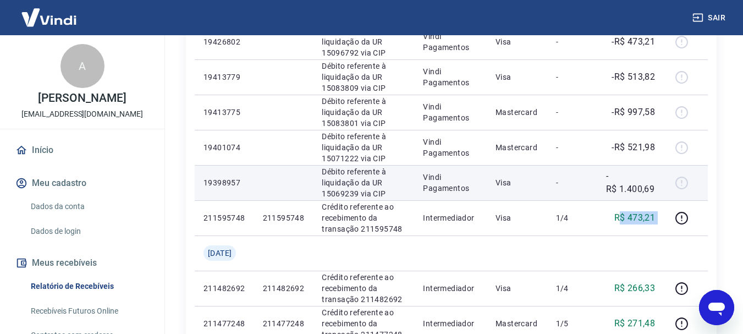
scroll to position [660, 0]
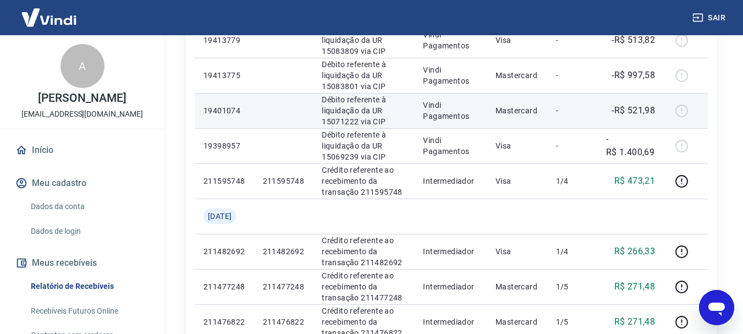
click at [651, 128] on td "-R$ 521,98" at bounding box center [631, 110] width 67 height 35
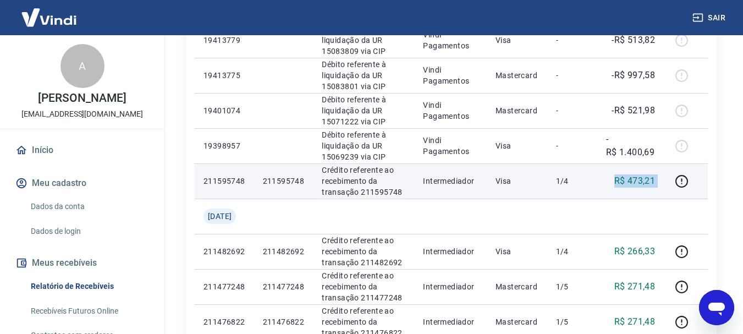
drag, startPoint x: 604, startPoint y: 217, endPoint x: 672, endPoint y: 228, distance: 69.2
click at [672, 199] on tr "211595748 211595748 Crédito referente ao recebimento da transação 211595748 Int…" at bounding box center [451, 180] width 513 height 35
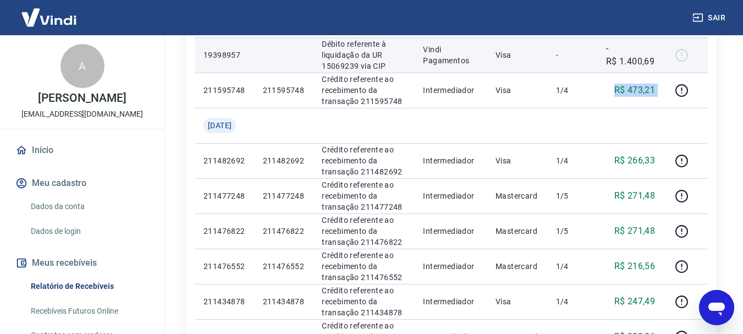
scroll to position [770, 0]
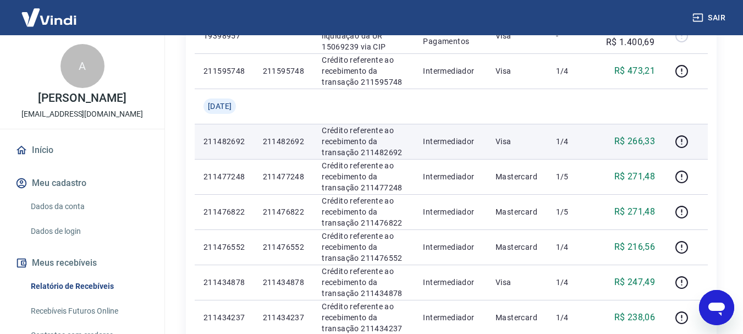
click at [606, 159] on td "R$ 266,33" at bounding box center [631, 141] width 67 height 35
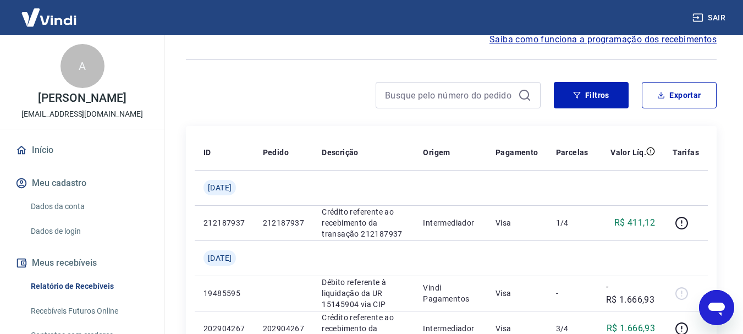
scroll to position [0, 0]
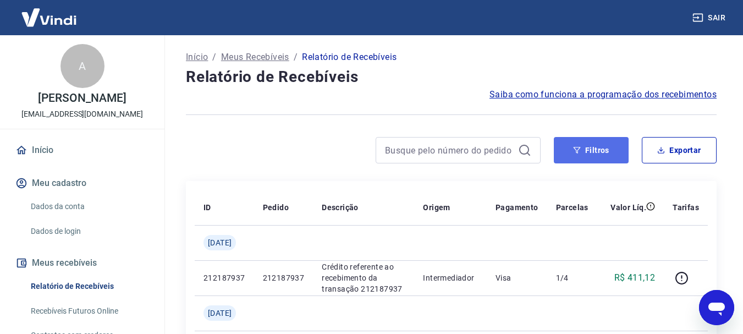
click at [587, 152] on button "Filtros" at bounding box center [591, 150] width 75 height 26
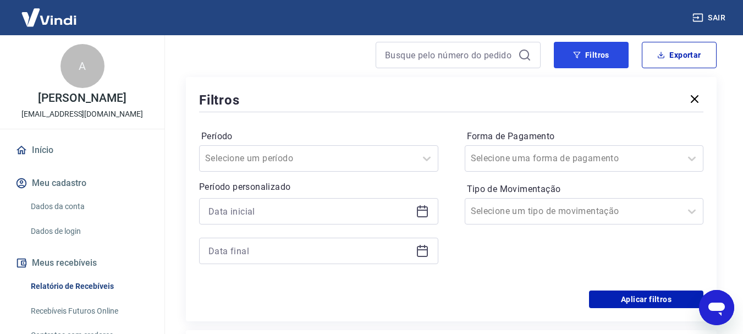
scroll to position [110, 0]
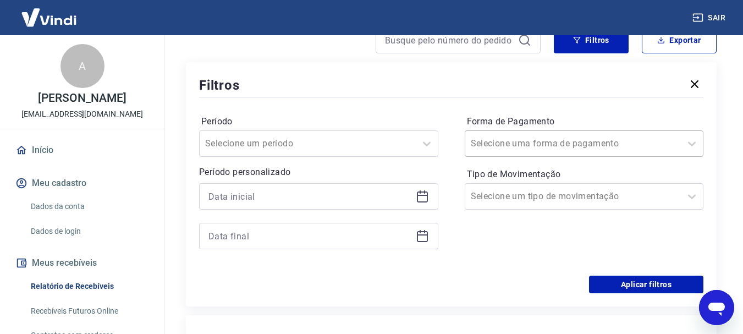
click at [616, 151] on div at bounding box center [573, 143] width 205 height 15
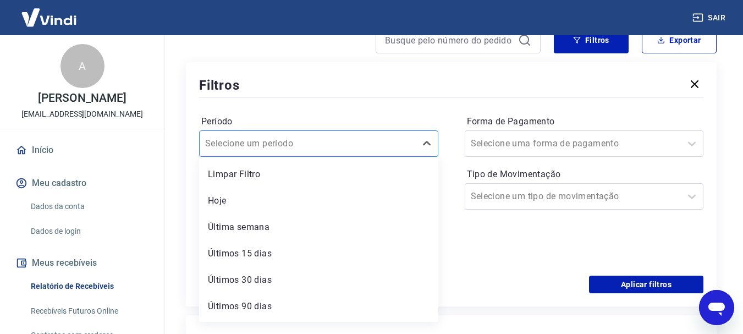
click at [278, 146] on input "Período" at bounding box center [260, 143] width 111 height 13
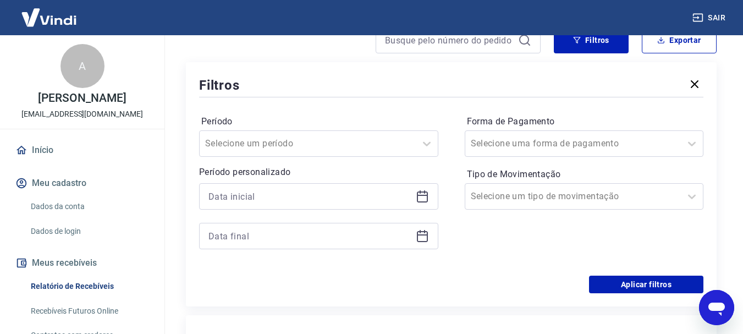
click at [457, 263] on div "Período Selecione um período Período personalizado Forma de Pagamento Selecione…" at bounding box center [451, 188] width 505 height 176
click at [428, 200] on icon at bounding box center [422, 196] width 13 height 13
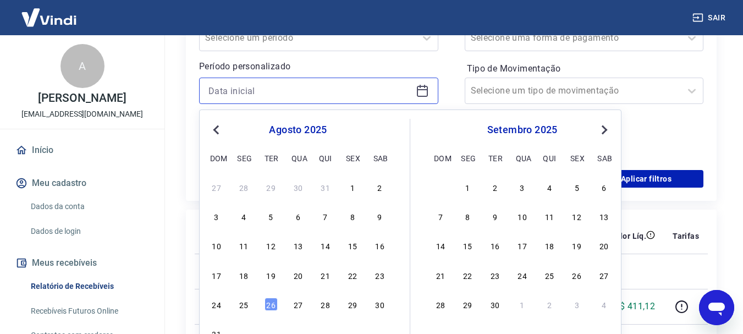
scroll to position [220, 0]
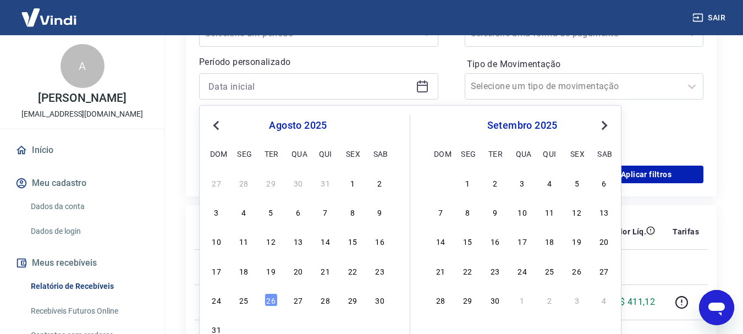
click at [217, 125] on span "Previous Month" at bounding box center [217, 125] width 0 height 13
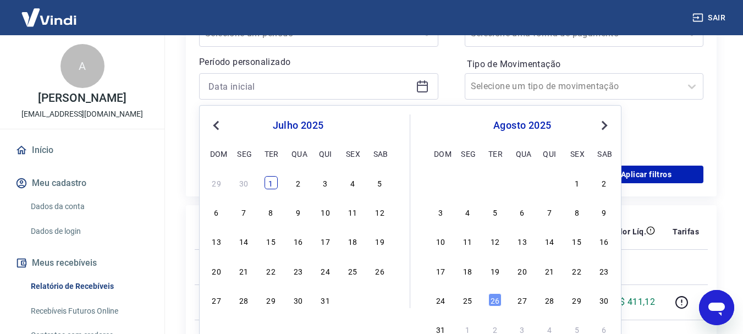
click at [273, 184] on div "1" at bounding box center [271, 182] width 13 height 13
type input "[DATE]"
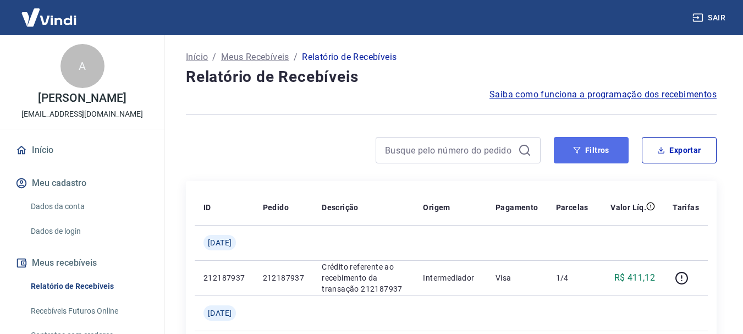
click at [595, 147] on button "Filtros" at bounding box center [591, 150] width 75 height 26
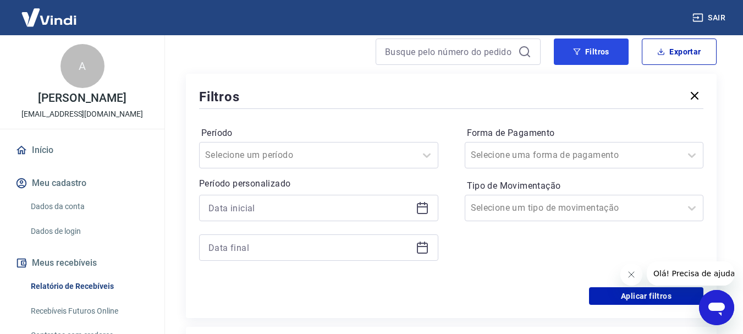
scroll to position [110, 0]
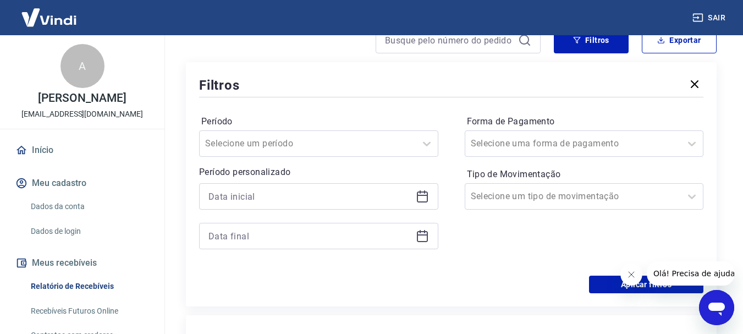
click at [420, 194] on icon at bounding box center [422, 196] width 13 height 13
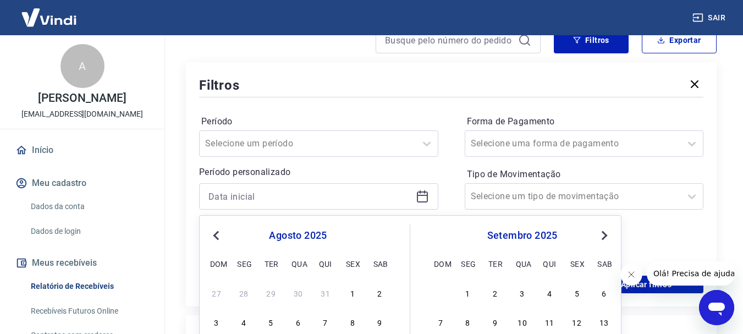
click at [217, 232] on span "Previous Month" at bounding box center [217, 235] width 0 height 13
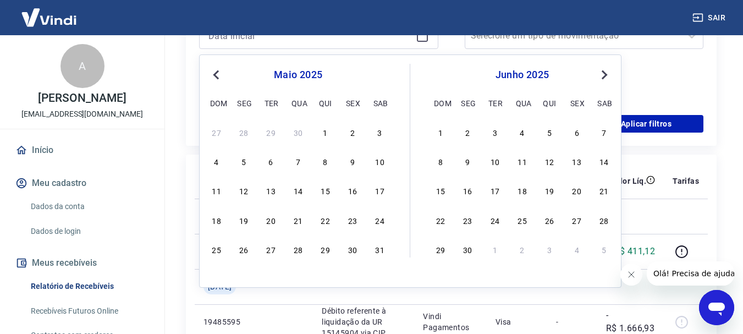
scroll to position [275, 0]
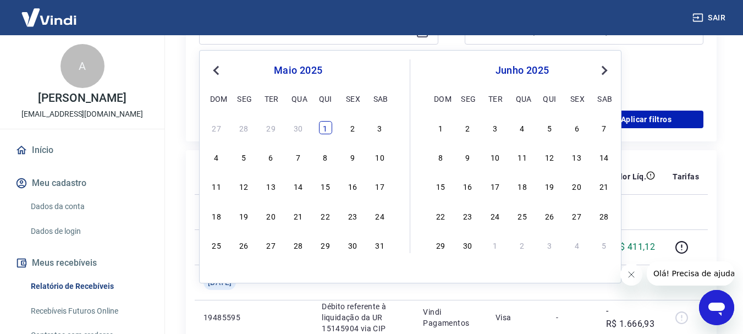
click at [328, 132] on div "1" at bounding box center [325, 127] width 13 height 13
click at [325, 128] on div "Aplicar filtros" at bounding box center [451, 120] width 505 height 18
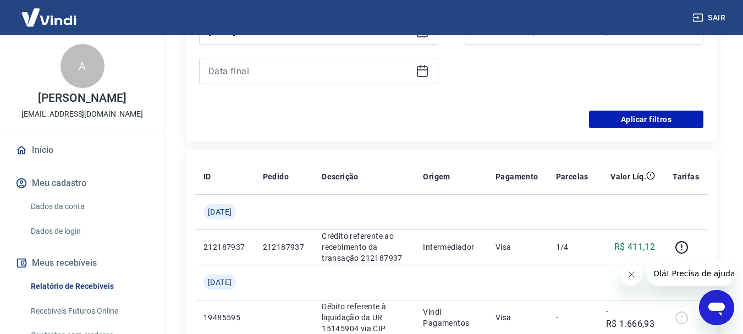
type input "01/05/2025"
click at [424, 69] on icon at bounding box center [422, 69] width 11 height 1
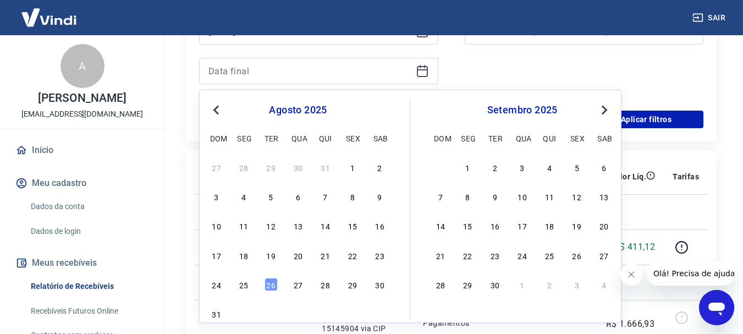
click at [213, 105] on button "Previous Month" at bounding box center [216, 109] width 13 height 13
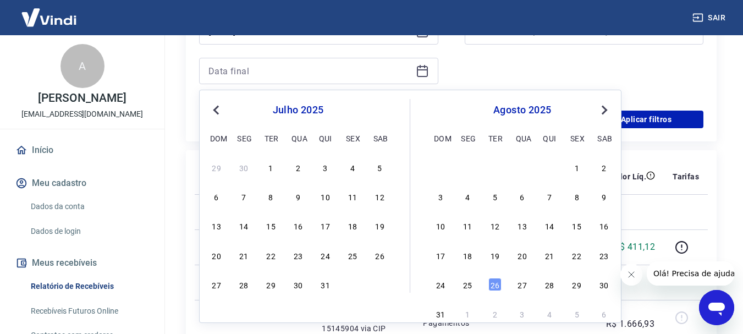
click at [215, 107] on button "Previous Month" at bounding box center [216, 109] width 13 height 13
click at [377, 288] on div "31" at bounding box center [380, 284] width 13 height 13
type input "31/05/2025"
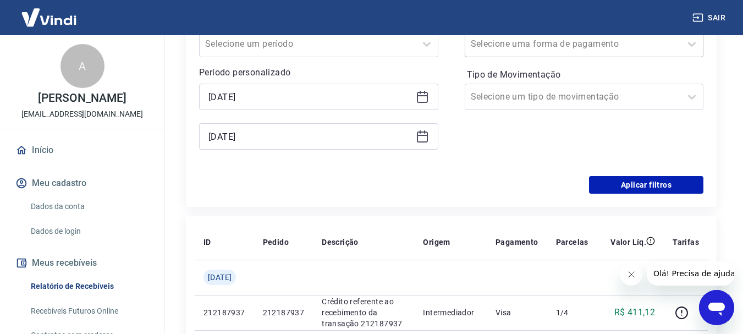
scroll to position [220, 0]
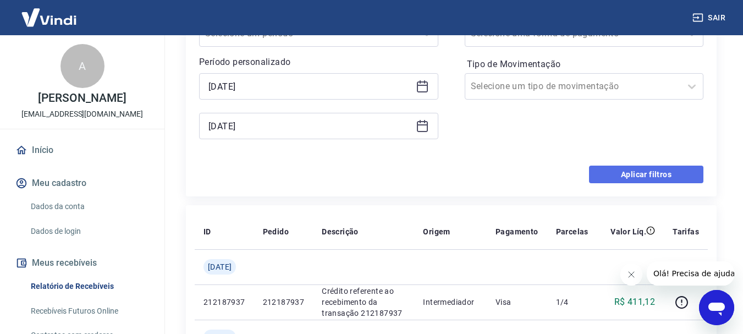
click at [637, 171] on button "Aplicar filtros" at bounding box center [646, 175] width 114 height 18
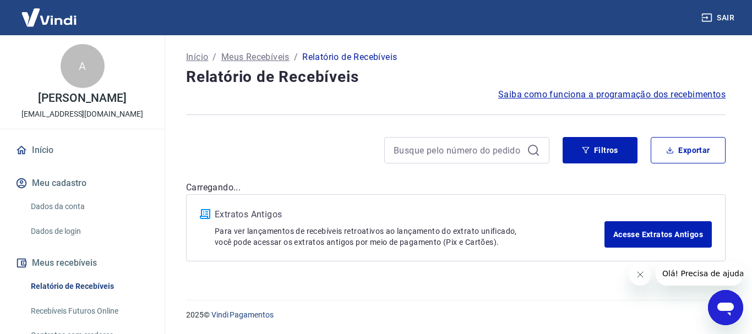
click at [637, 171] on div "Filtros Exportar" at bounding box center [455, 154] width 539 height 35
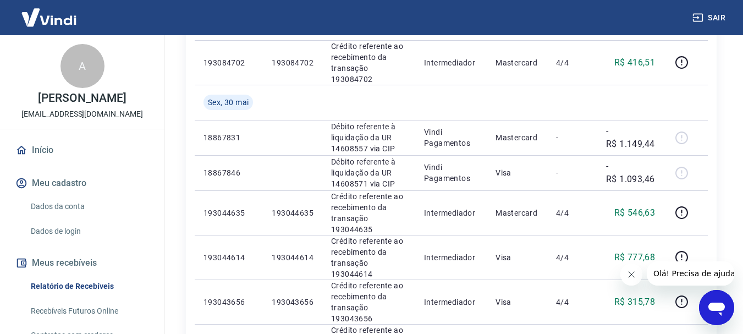
scroll to position [110, 0]
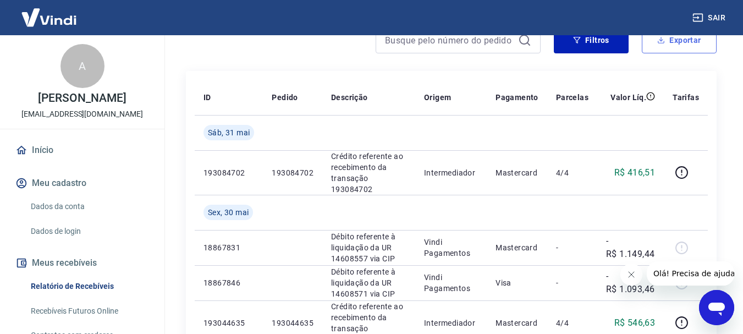
click at [675, 45] on button "Exportar" at bounding box center [679, 40] width 75 height 26
type input "01/05/2025"
type input "31/05/2025"
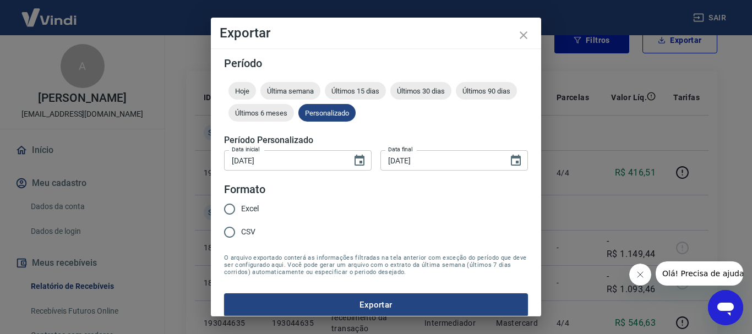
click at [249, 207] on span "Excel" at bounding box center [250, 209] width 18 height 12
click at [241, 207] on input "Excel" at bounding box center [229, 209] width 23 height 23
radio input "true"
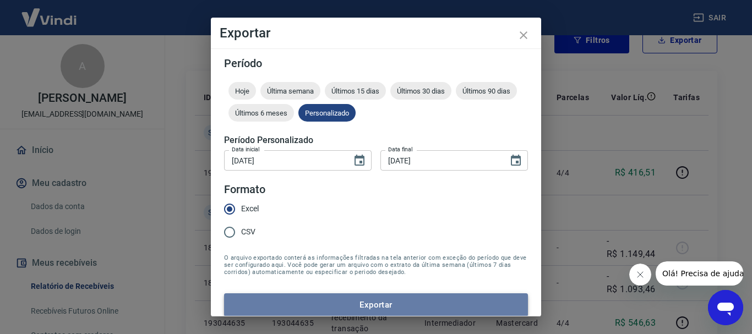
click at [382, 302] on button "Exportar" at bounding box center [376, 304] width 304 height 23
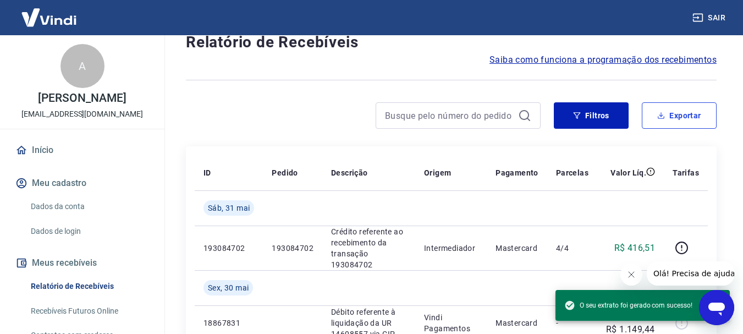
scroll to position [0, 0]
